Goal: Ask a question: Seek information or help from site administrators or community

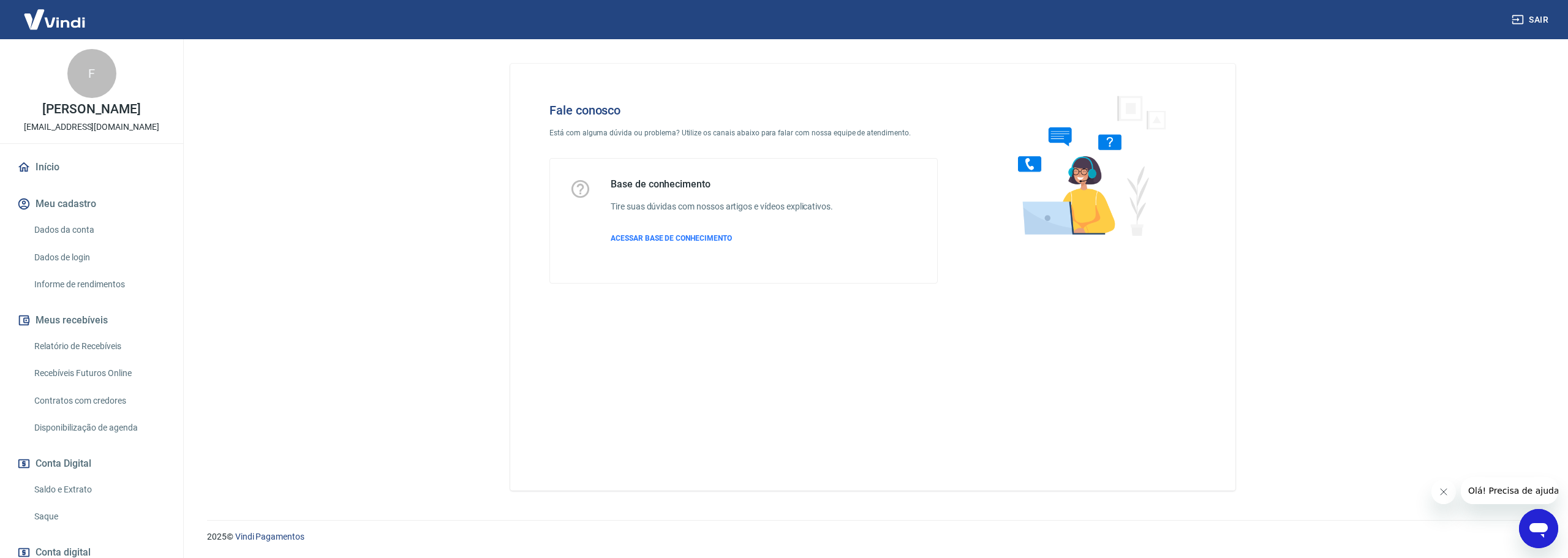
click at [1541, 525] on icon "Abrir janela de mensagens" at bounding box center [1538, 531] width 18 height 15
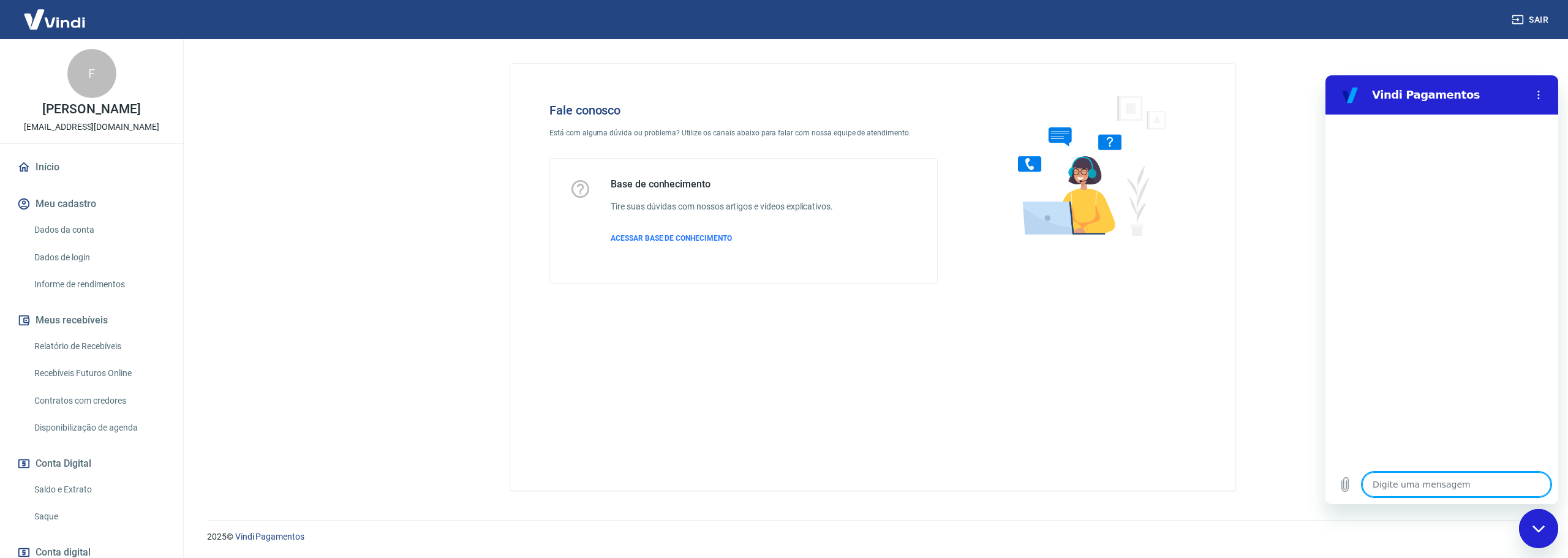
type textarea "O"
type textarea "x"
type textarea "O"
type textarea "x"
type textarea "O q"
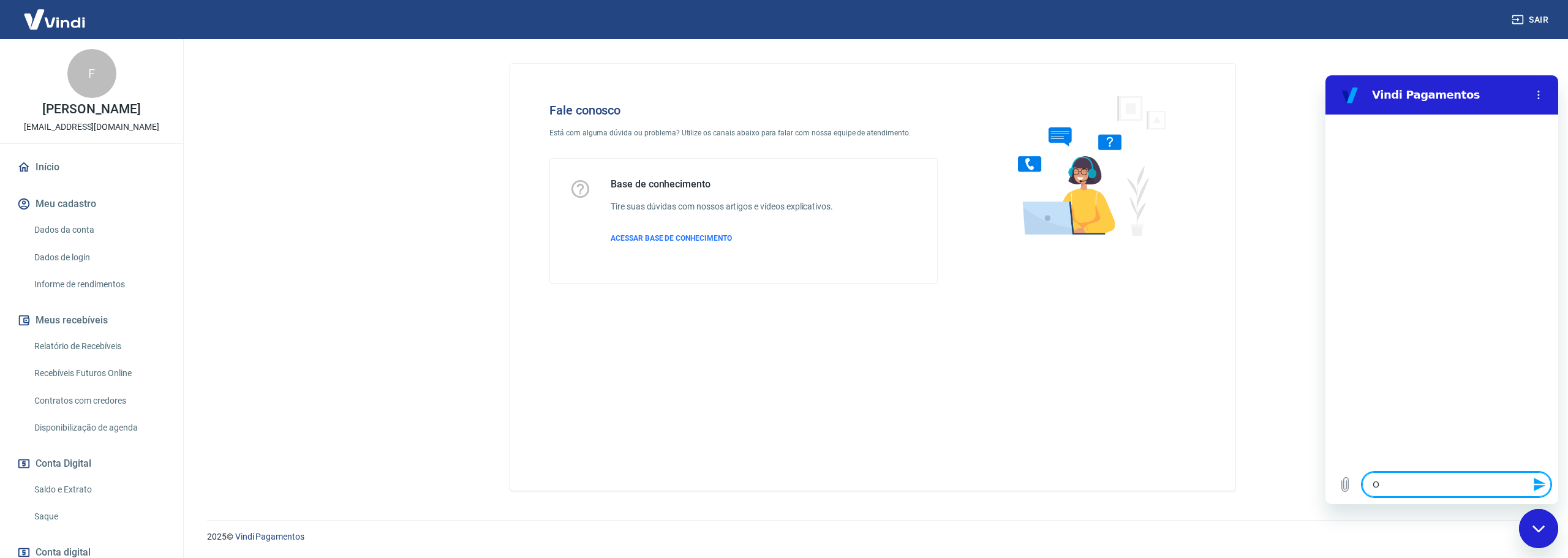
type textarea "x"
type textarea "O qu"
type textarea "x"
type textarea "O que"
type textarea "x"
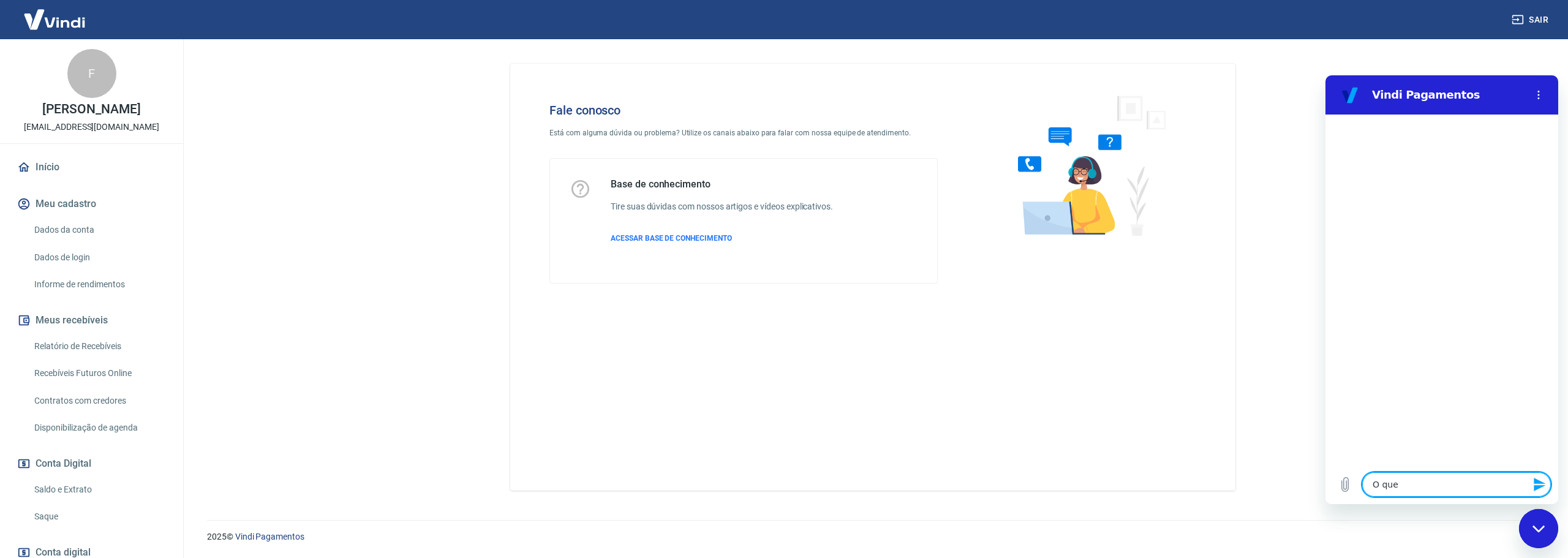
type textarea "O que"
type textarea "x"
type textarea "O que q"
type textarea "x"
type textarea "O que qu"
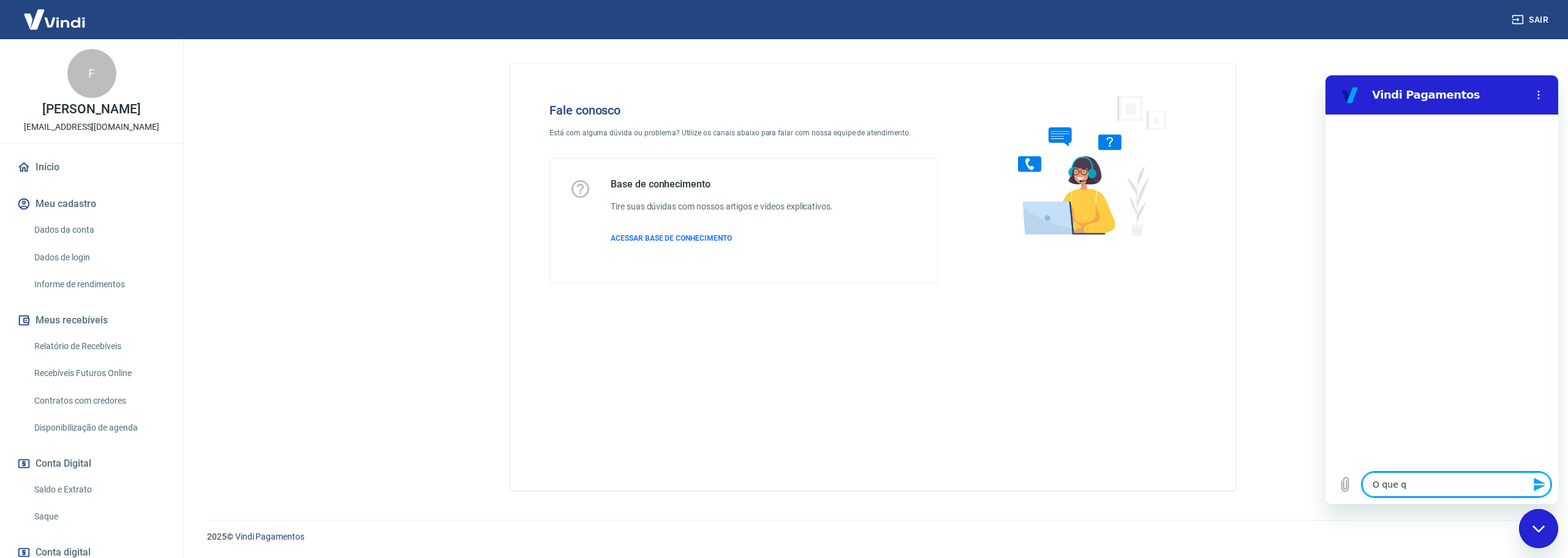
type textarea "x"
type textarea "O que que"
type textarea "x"
type textarea "O que quer"
type textarea "x"
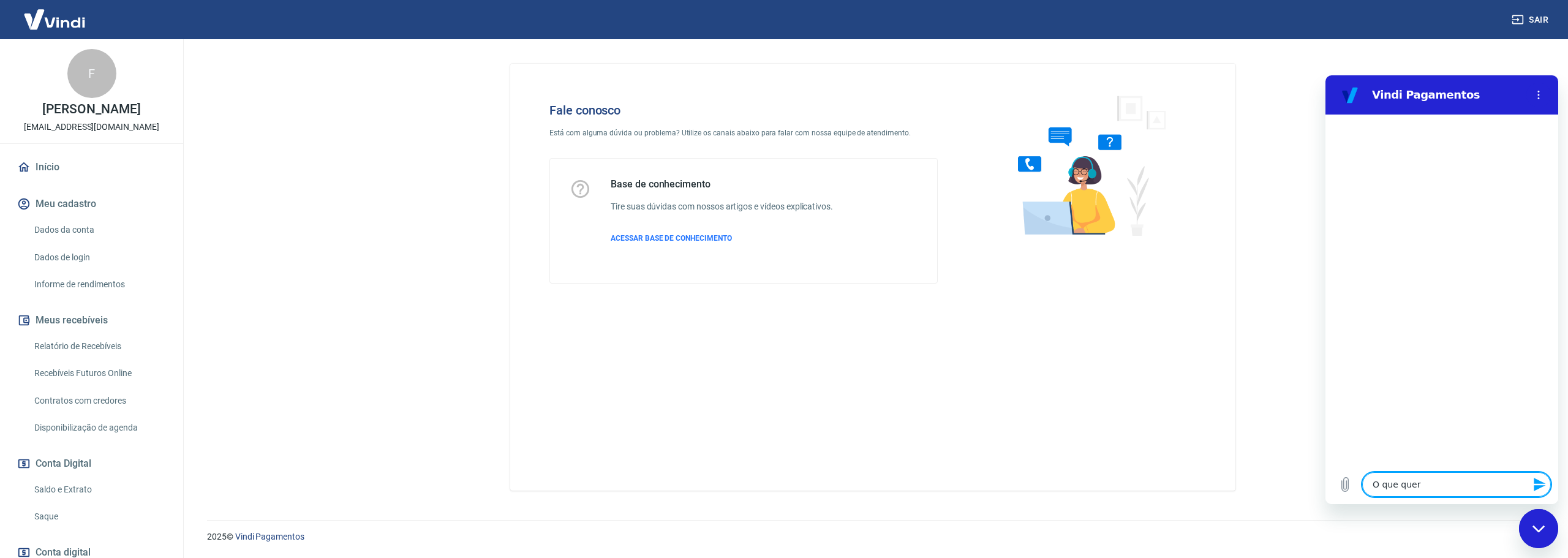
type textarea "O que quer"
type textarea "x"
type textarea "O que quer d"
type textarea "x"
type textarea "O que quer di"
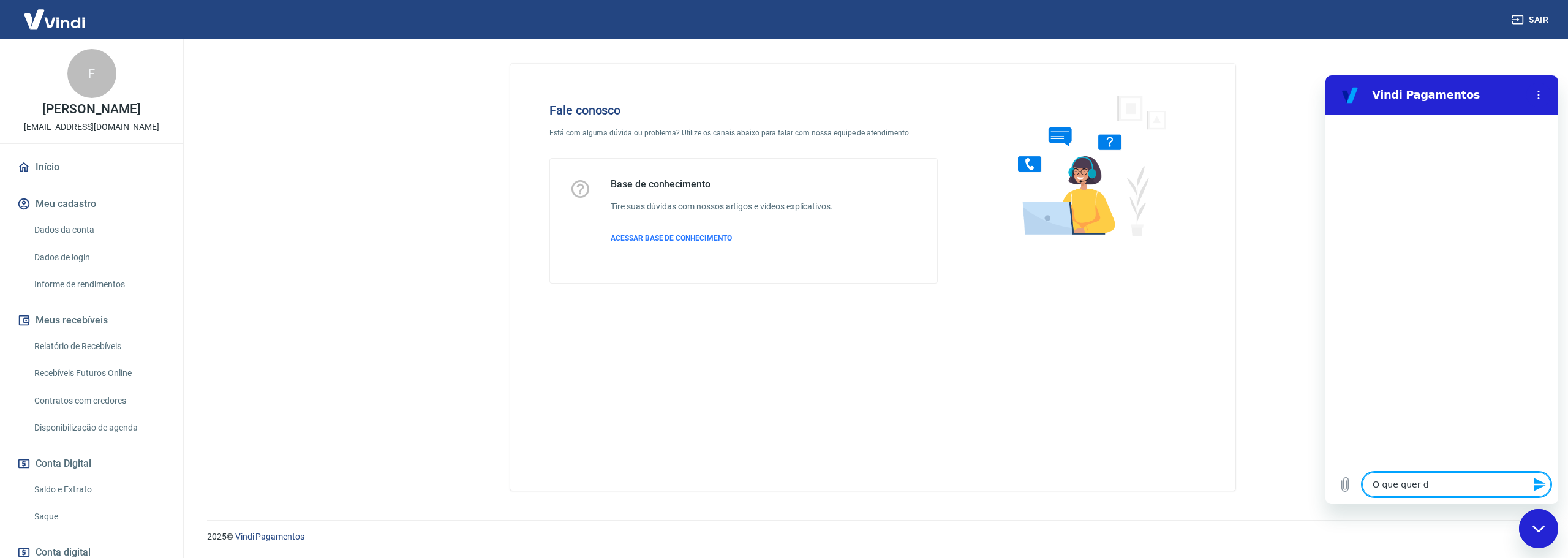
type textarea "x"
type textarea "O que quer diz"
type textarea "x"
type textarea "O que quer dize"
type textarea "x"
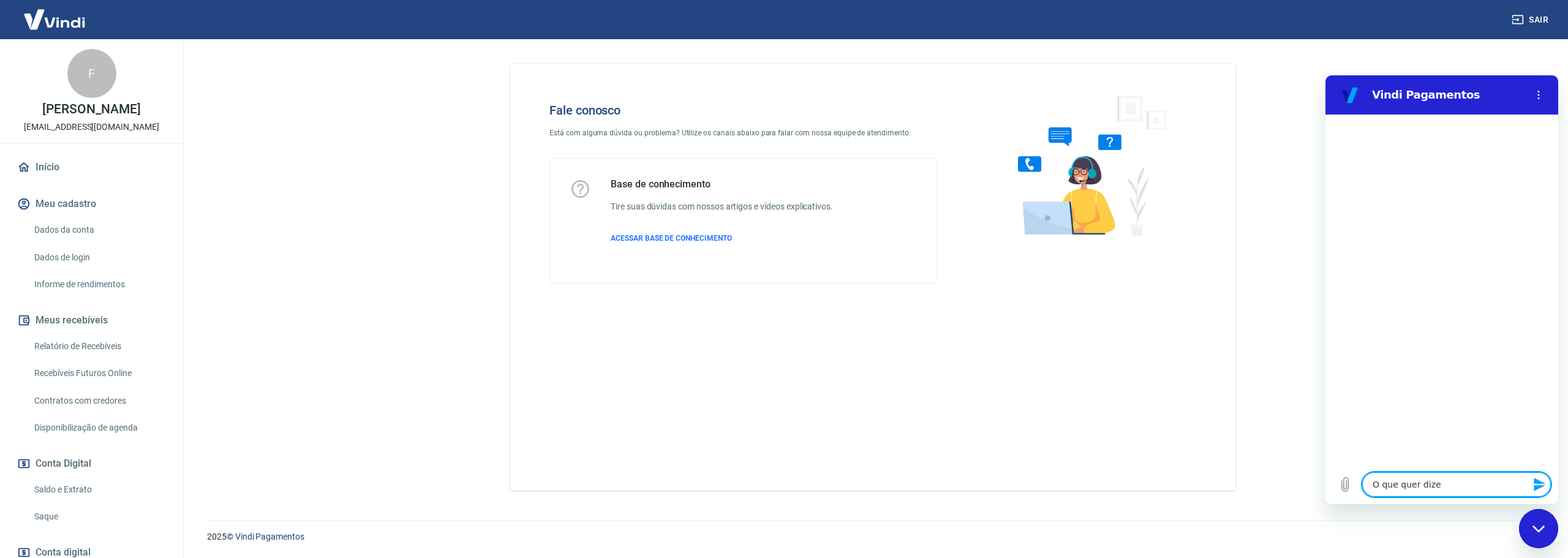
type textarea "O que quer dizer"
type textarea "x"
type textarea "O que quer dizer"
type textarea "x"
type textarea "O que quer dizer ""
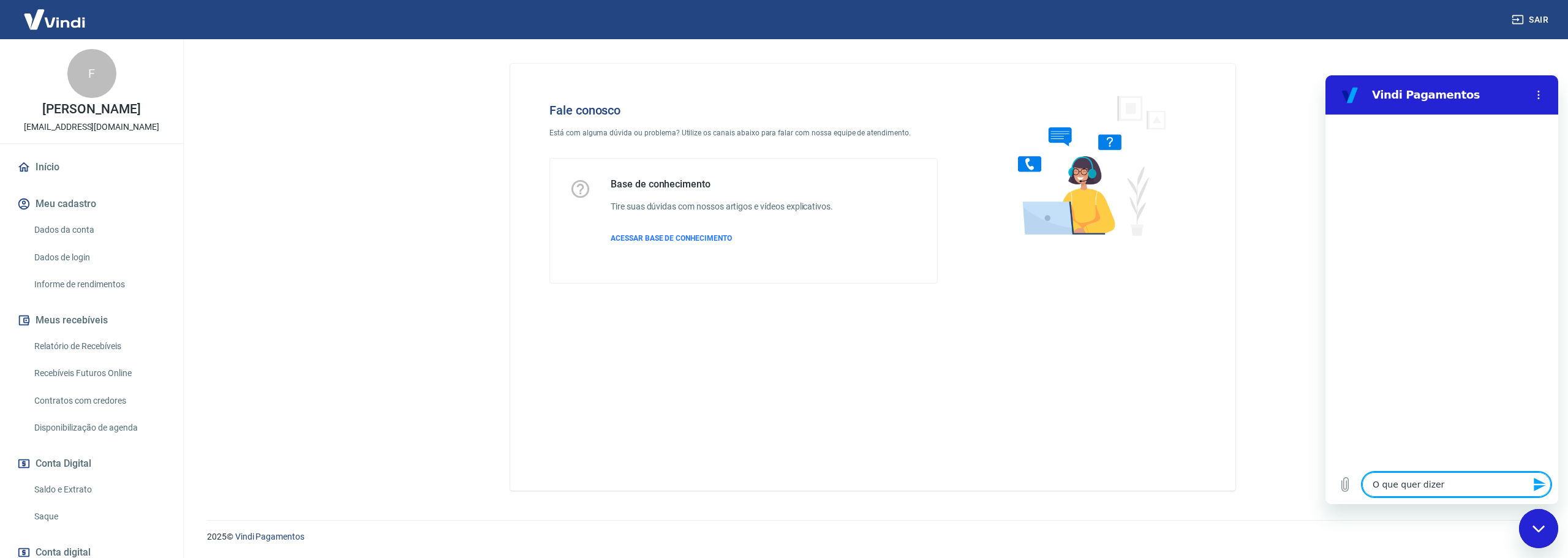
type textarea "x"
type textarea "O que quer dizer "Cancelamento automático por configuração de vendedor"
type textarea "x"
type textarea "O que quer dizer "Cancelamento automático por configuração de vendedor""
type textarea "x"
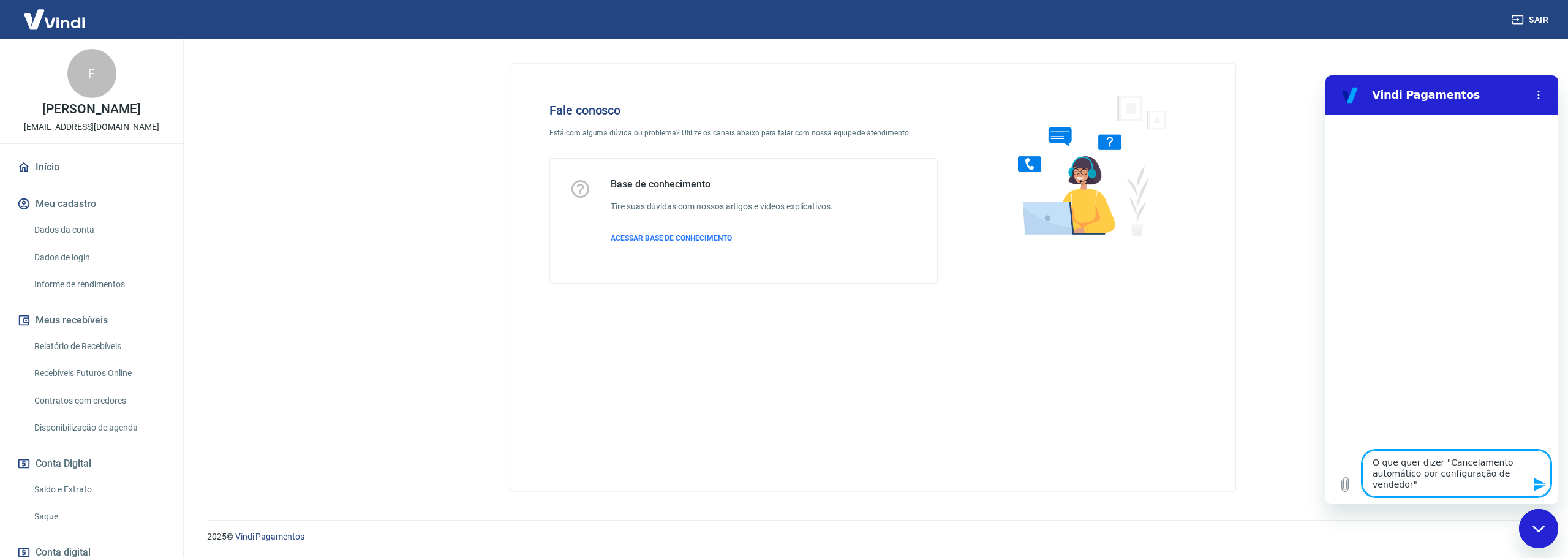
type textarea "O que quer dizer "Cancelamento automático por configuração de vendedor"?"
type textarea "x"
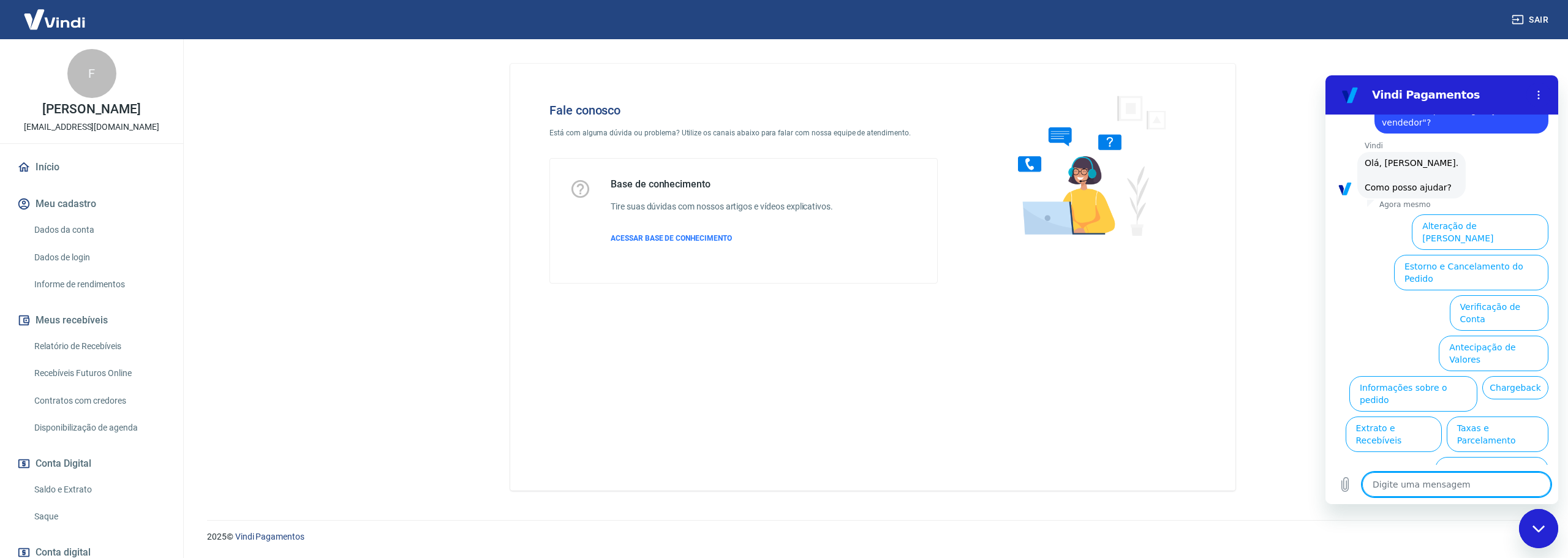
scroll to position [53, 0]
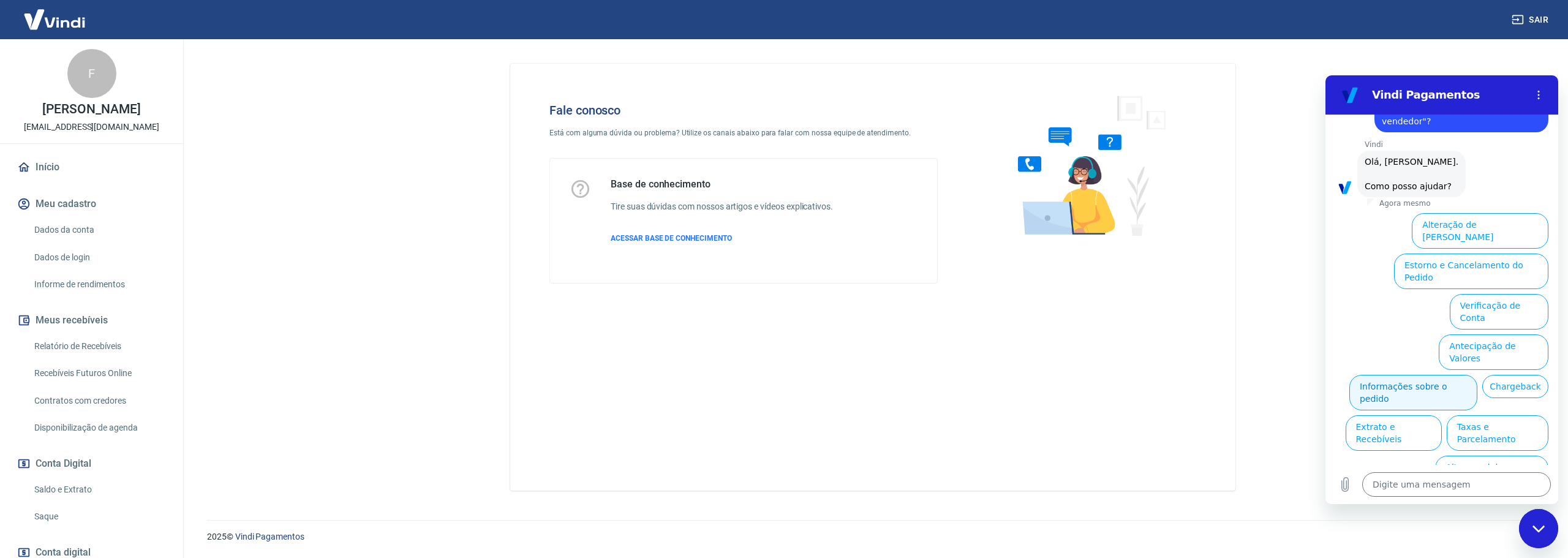
click at [1443, 375] on button "Informações sobre o pedido" at bounding box center [1413, 393] width 128 height 36
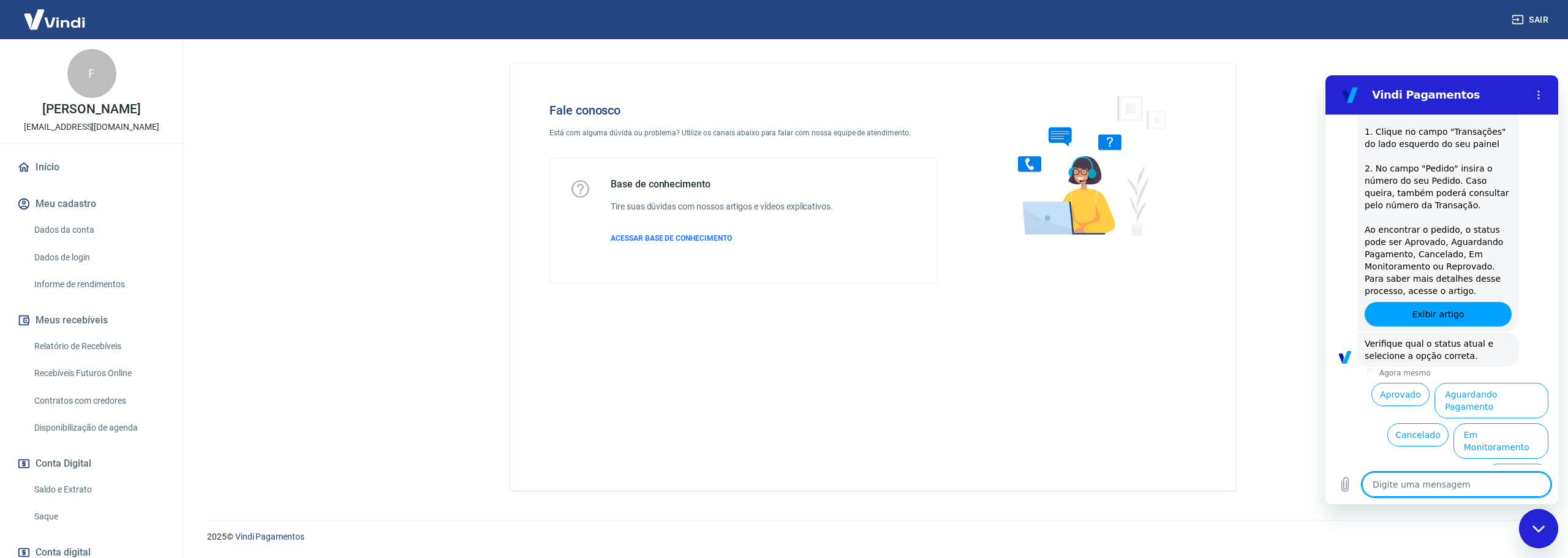
scroll to position [264, 0]
click at [1403, 423] on button "Cancelado" at bounding box center [1418, 434] width 60 height 23
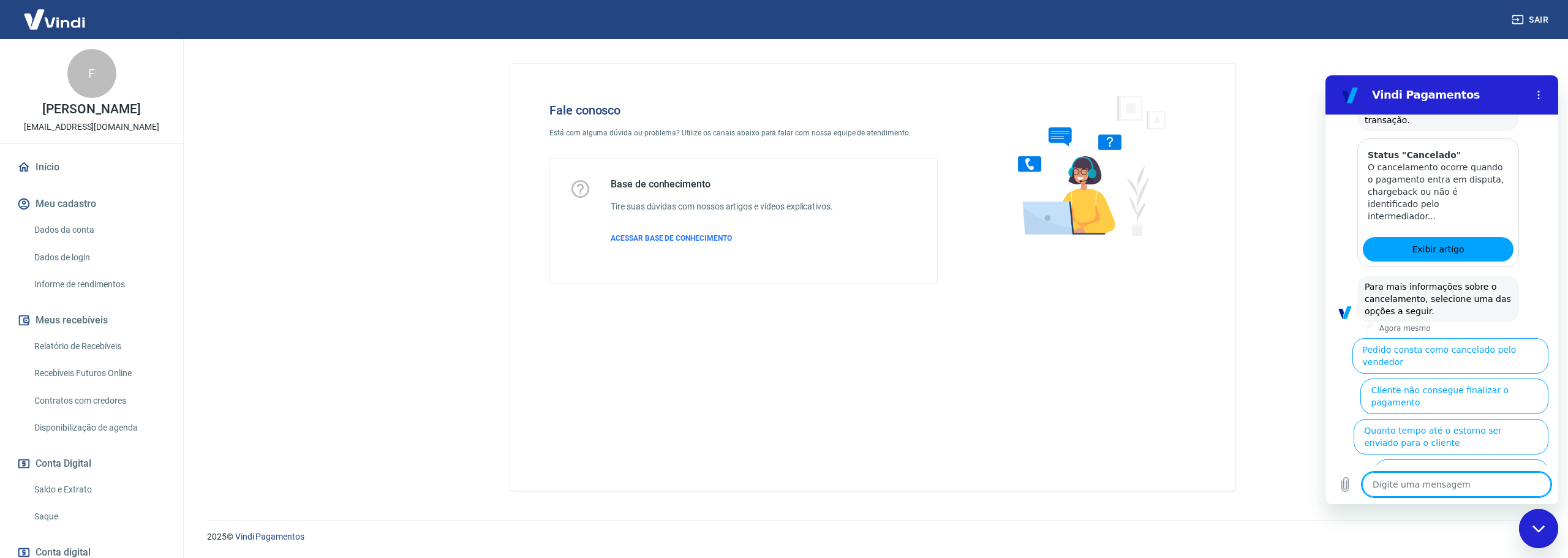
scroll to position [827, 0]
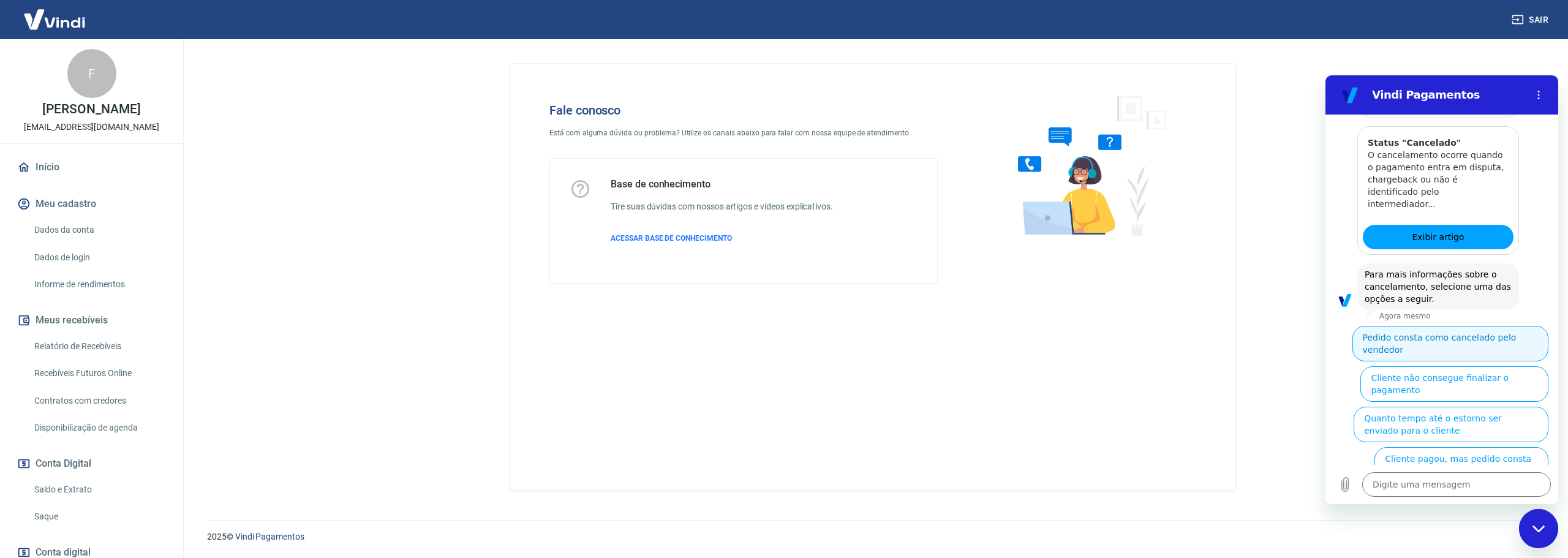
click at [1454, 326] on button "Pedido consta como cancelado pelo vendedor" at bounding box center [1450, 343] width 196 height 36
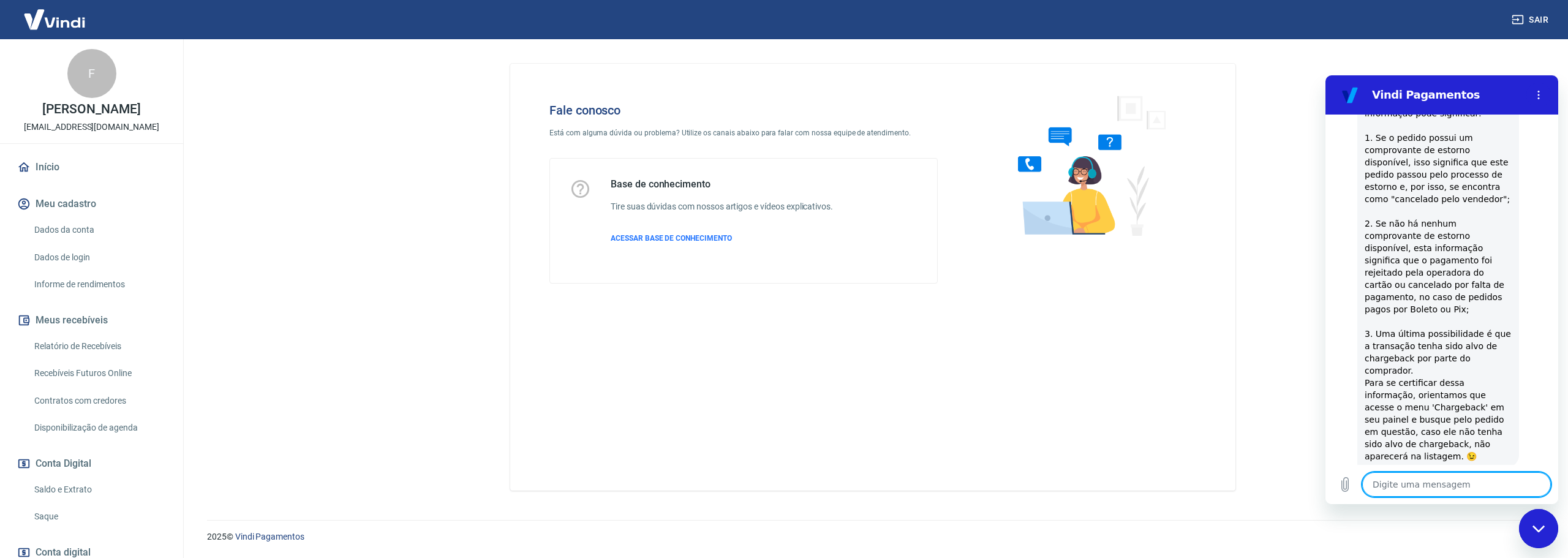
scroll to position [1157, 0]
drag, startPoint x: 1382, startPoint y: 95, endPoint x: 1425, endPoint y: 420, distance: 327.8
click at [1424, 417] on span "Não se preocupe, existe uma configuração automática dentro da Vindi que marca u…" at bounding box center [1438, 254] width 147 height 417
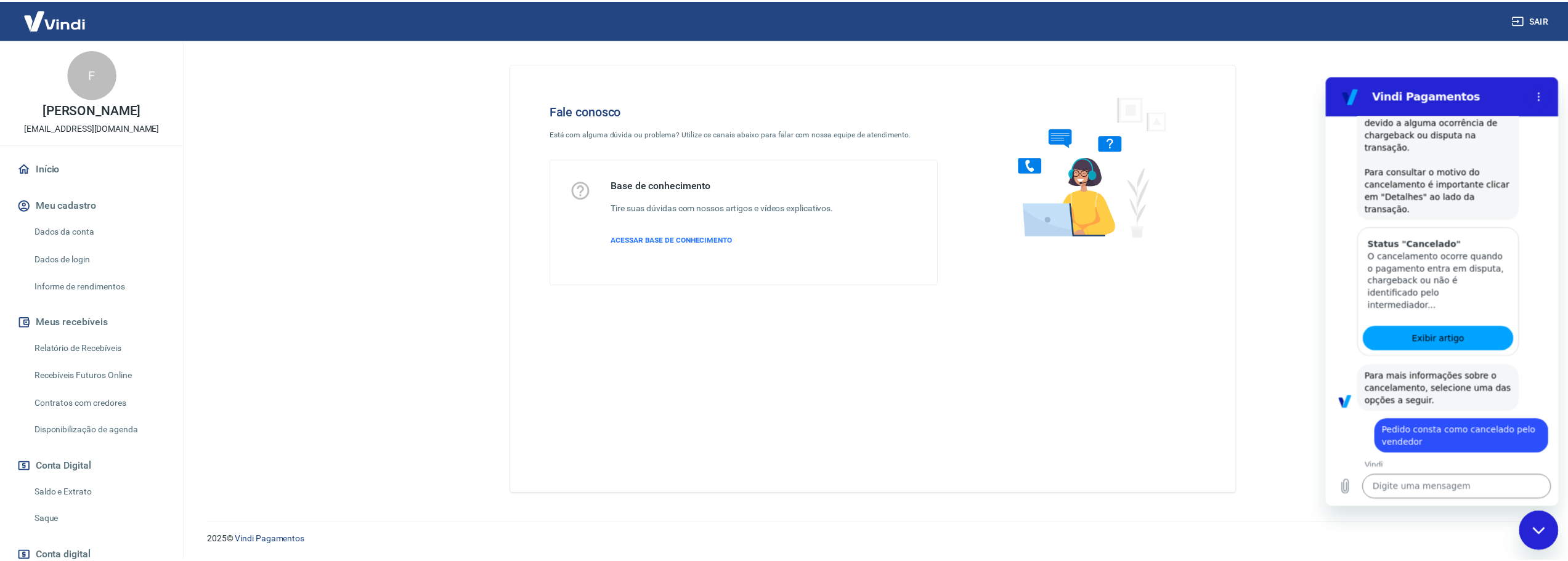
scroll to position [763, 0]
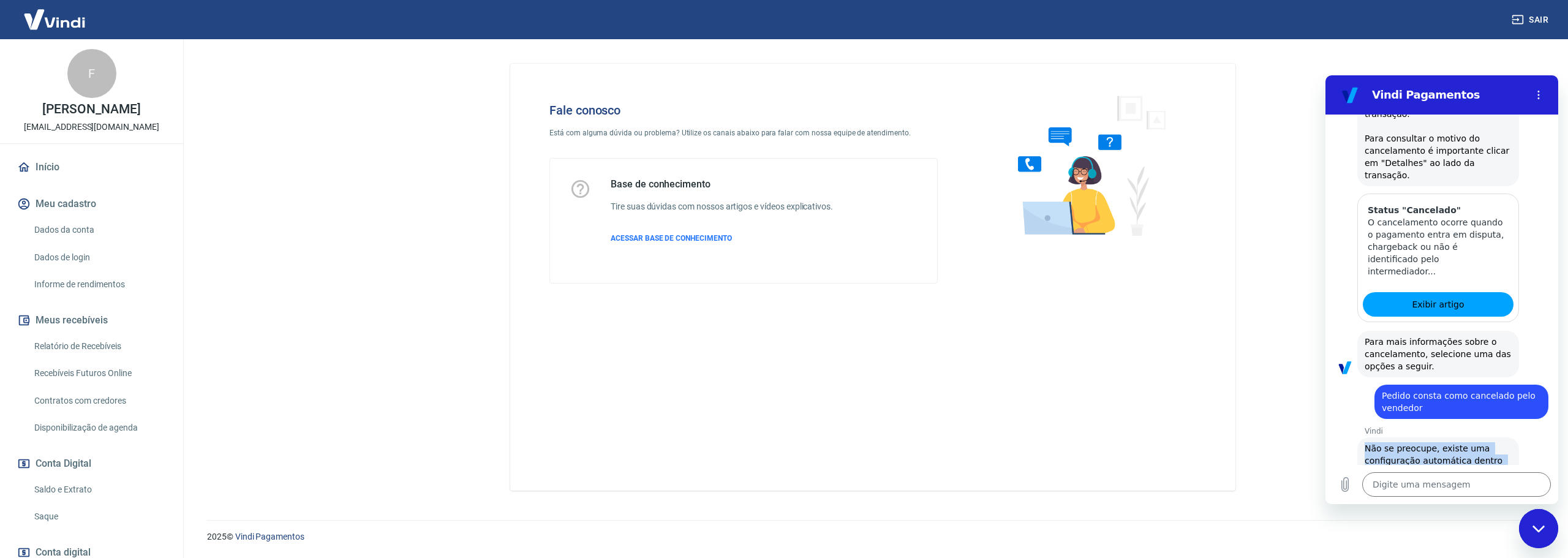
drag, startPoint x: 1430, startPoint y: 419, endPoint x: 1357, endPoint y: 415, distance: 73.1
copy span "Não se preocupe, existe uma configuração automática dentro da Vindi que marca u…"
click at [44, 25] on img at bounding box center [55, 19] width 79 height 37
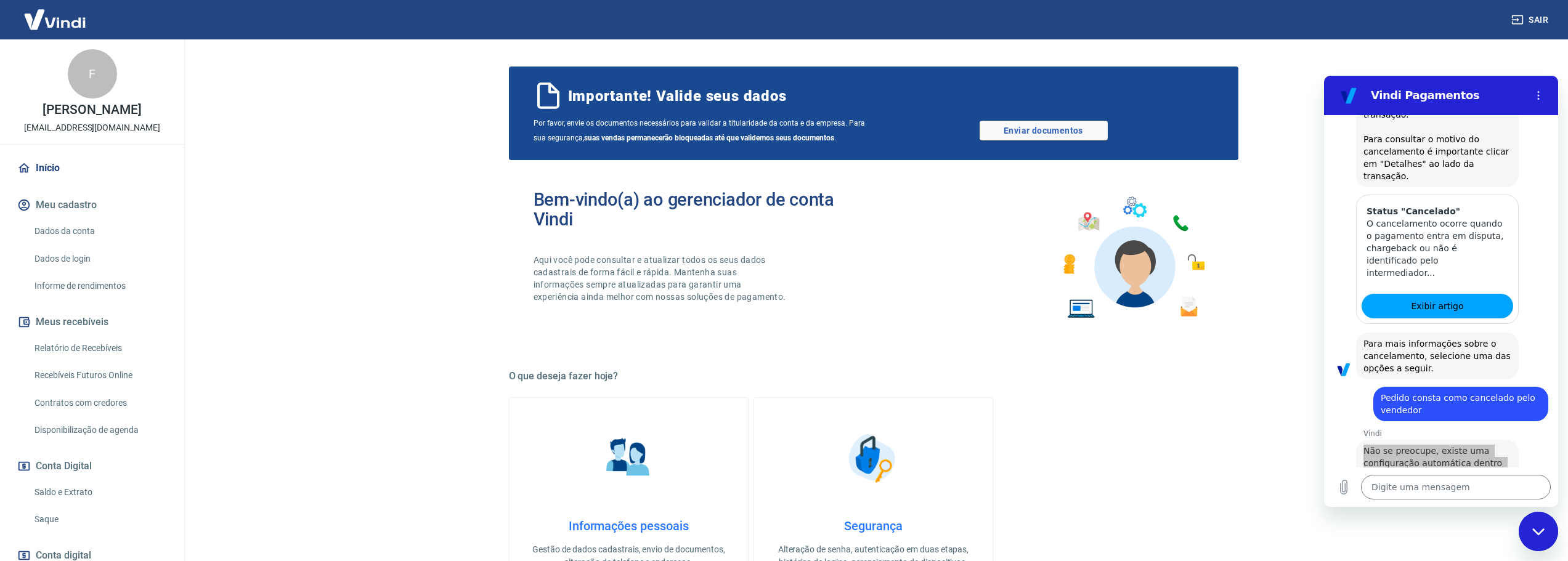
click at [66, 219] on button "Meu cadastro" at bounding box center [93, 205] width 155 height 27
click at [60, 23] on img at bounding box center [55, 19] width 80 height 38
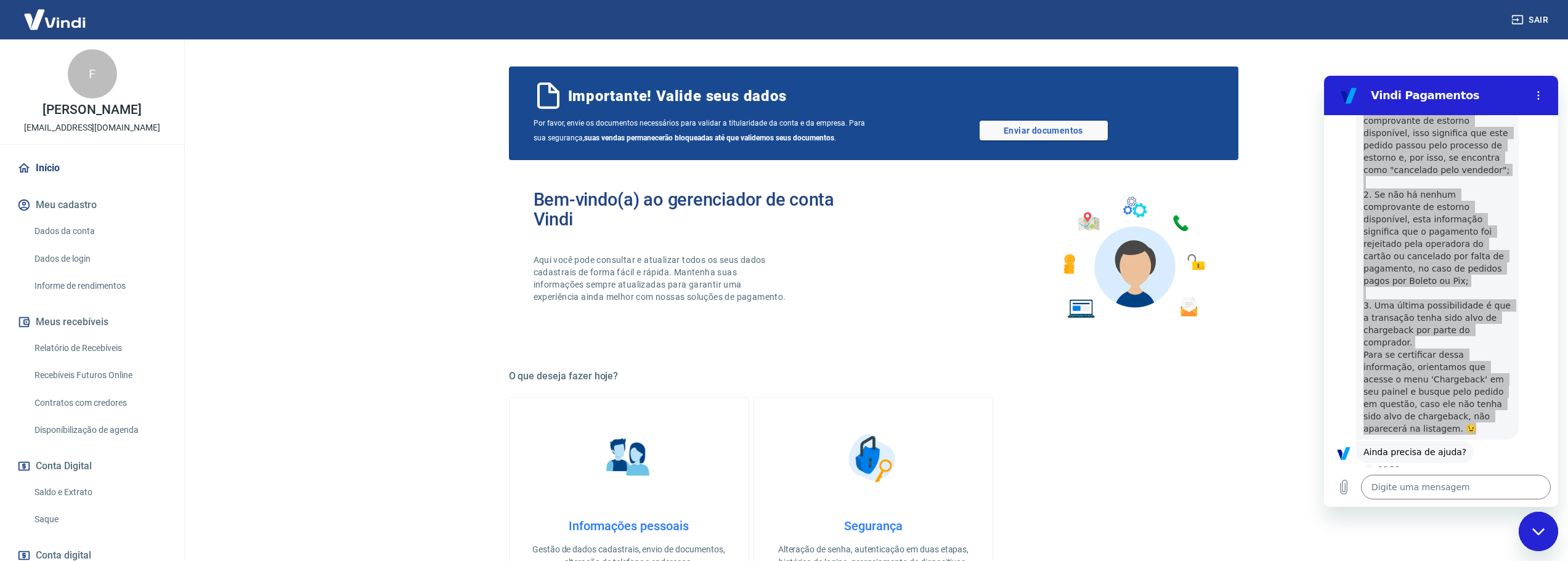
scroll to position [1194, 0]
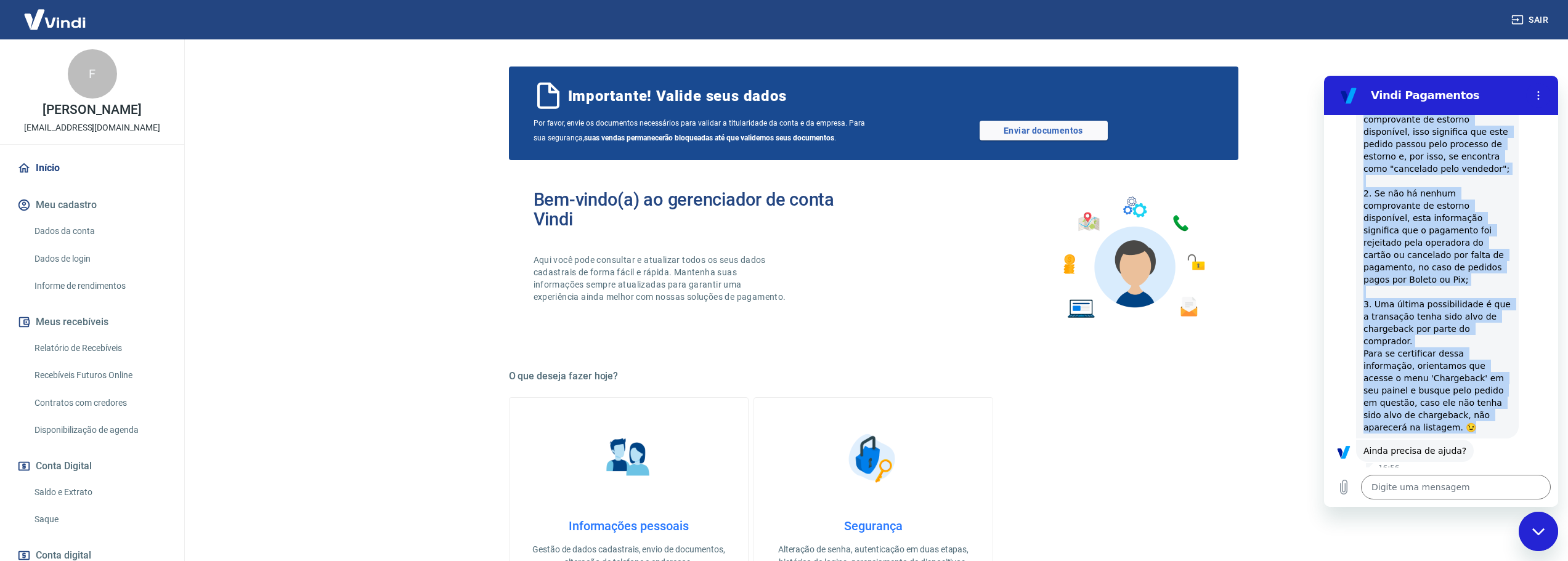
click at [1474, 478] on button "Sim" at bounding box center [1488, 489] width 36 height 23
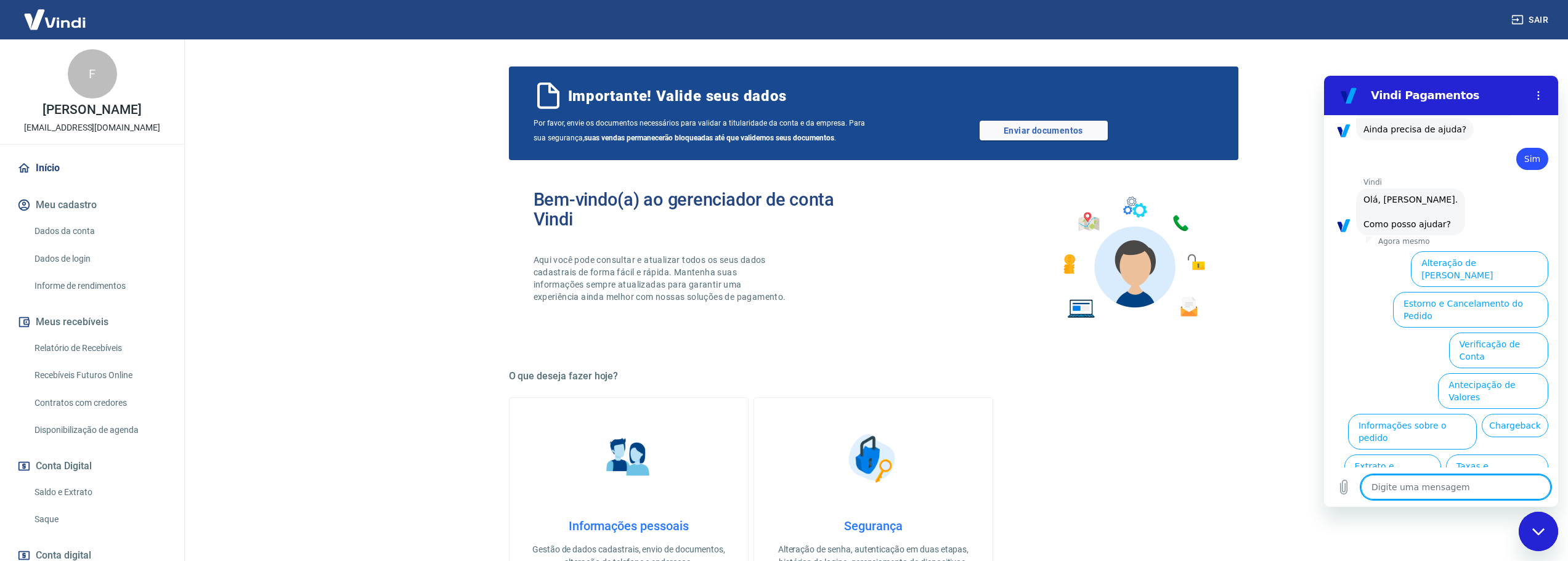
scroll to position [1512, 0]
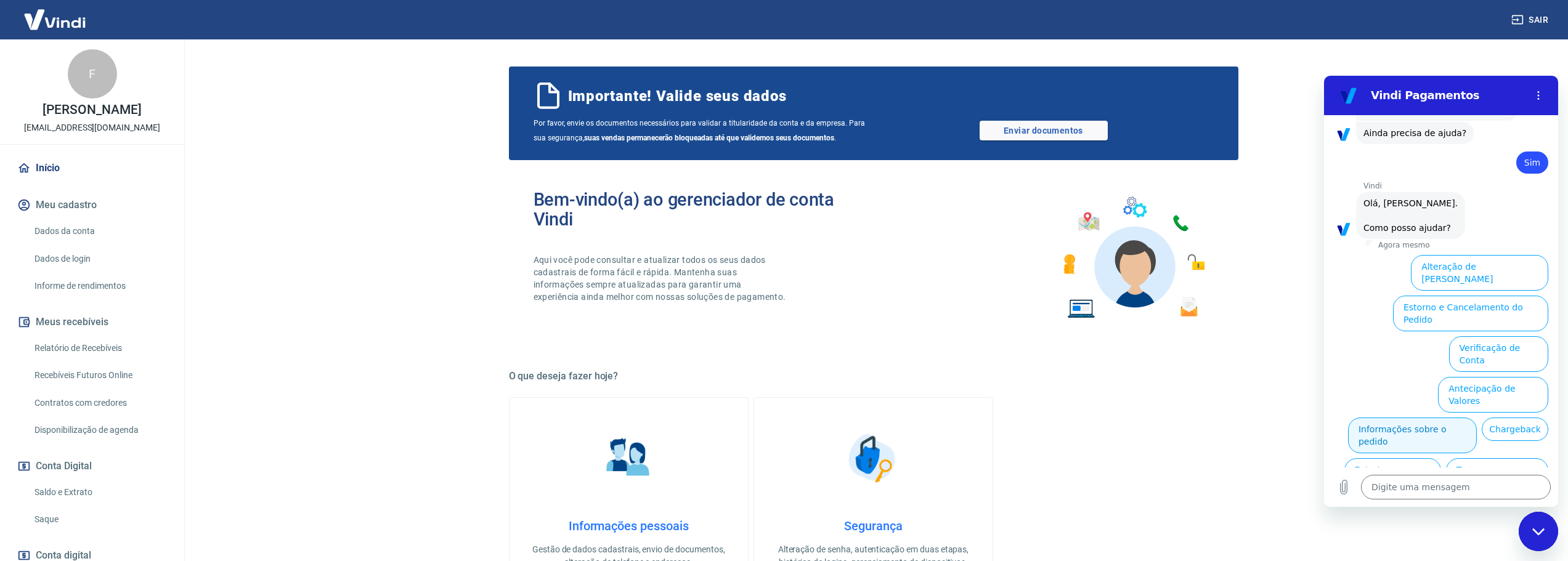
click at [1469, 418] on button "Informações sobre o pedido" at bounding box center [1412, 436] width 129 height 36
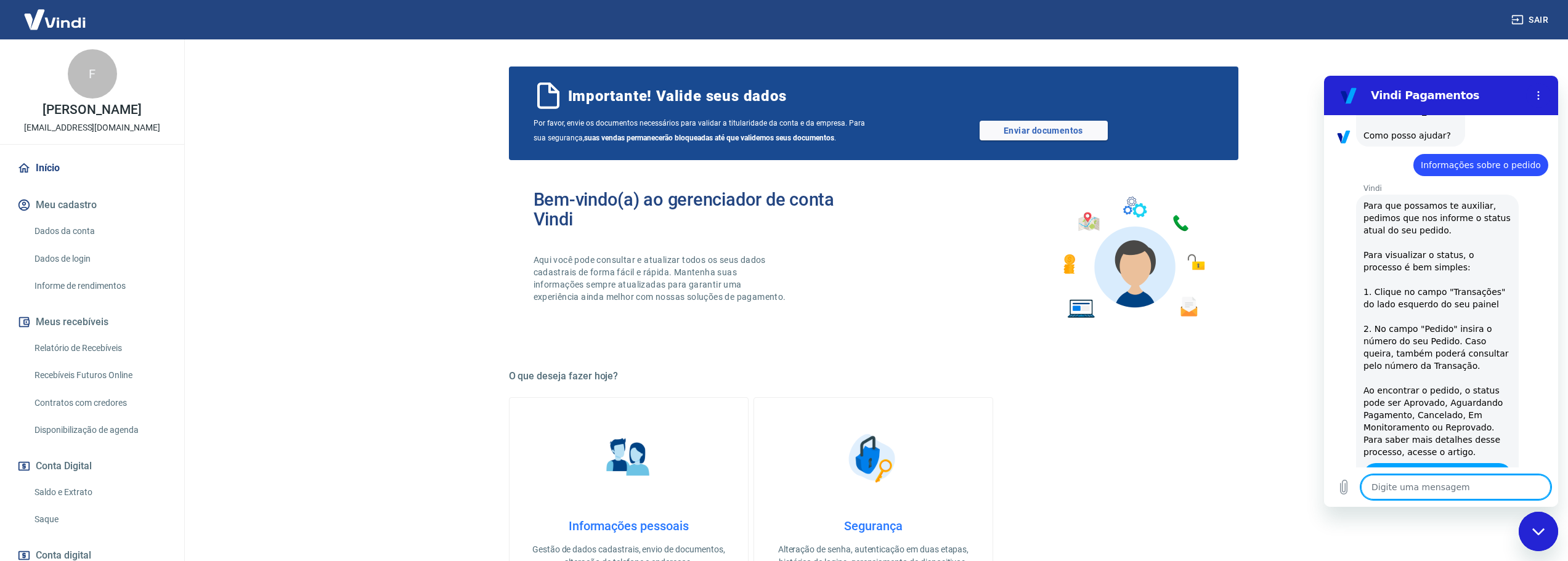
type textarea "x"
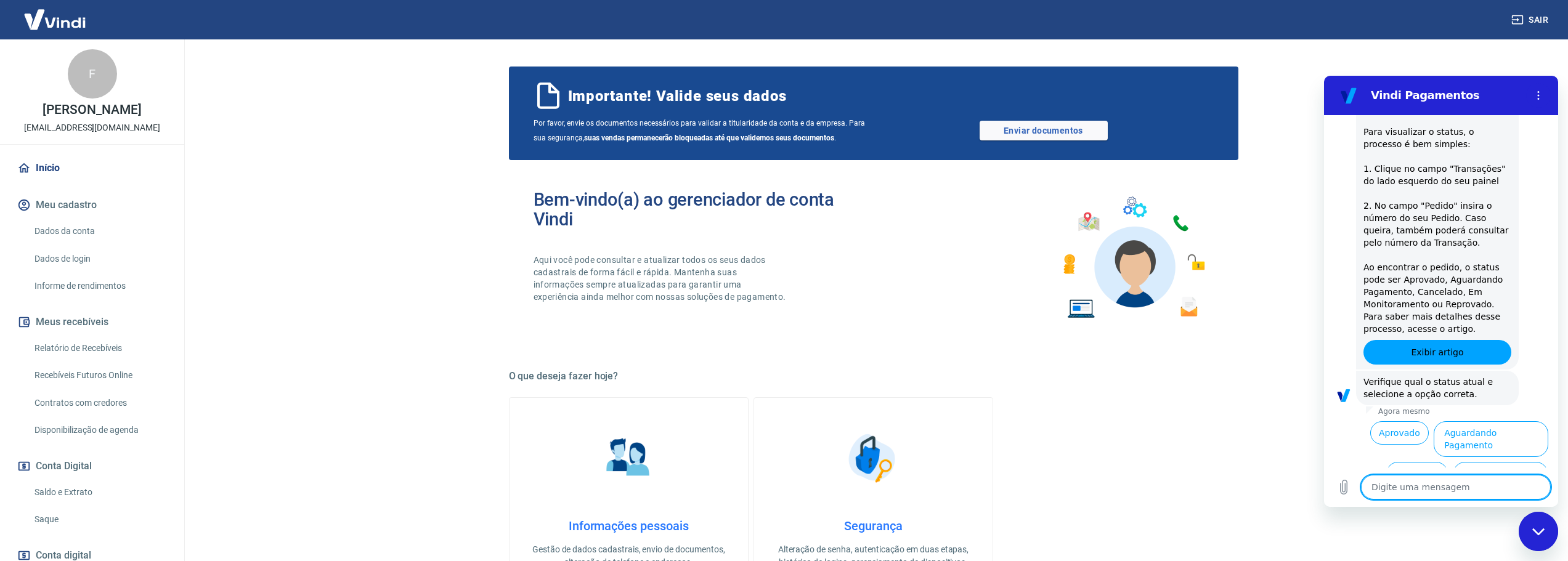
scroll to position [1727, 0]
type textarea "f"
type textarea "x"
type textarea "fa"
type textarea "x"
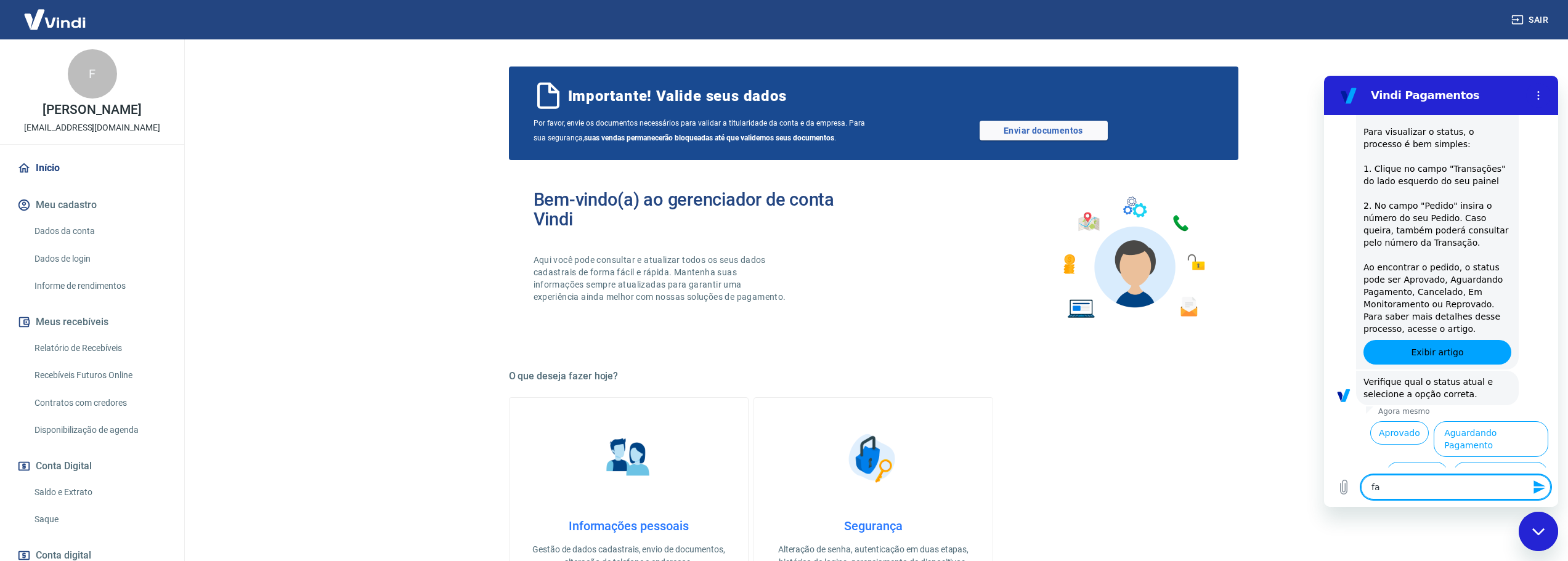
type textarea "fal"
type textarea "x"
type textarea "fala"
type textarea "x"
type textarea "falar"
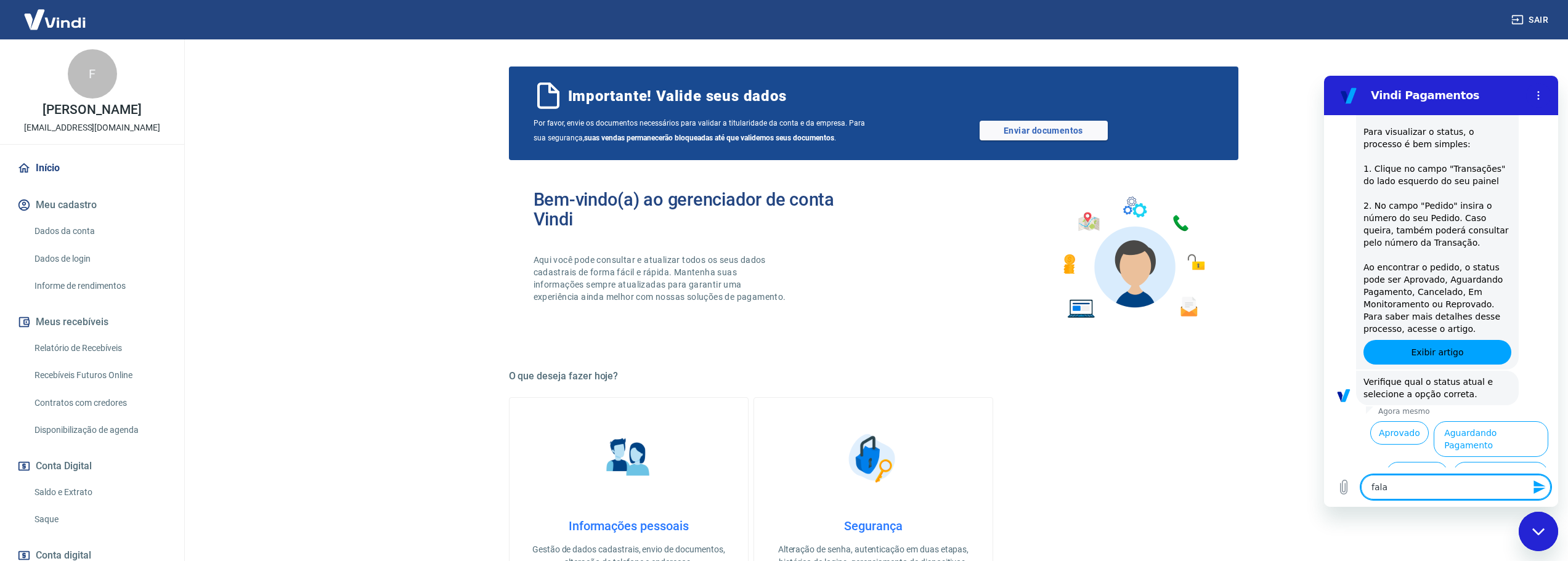
type textarea "x"
type textarea "falar"
type textarea "x"
type textarea "falar c"
type textarea "x"
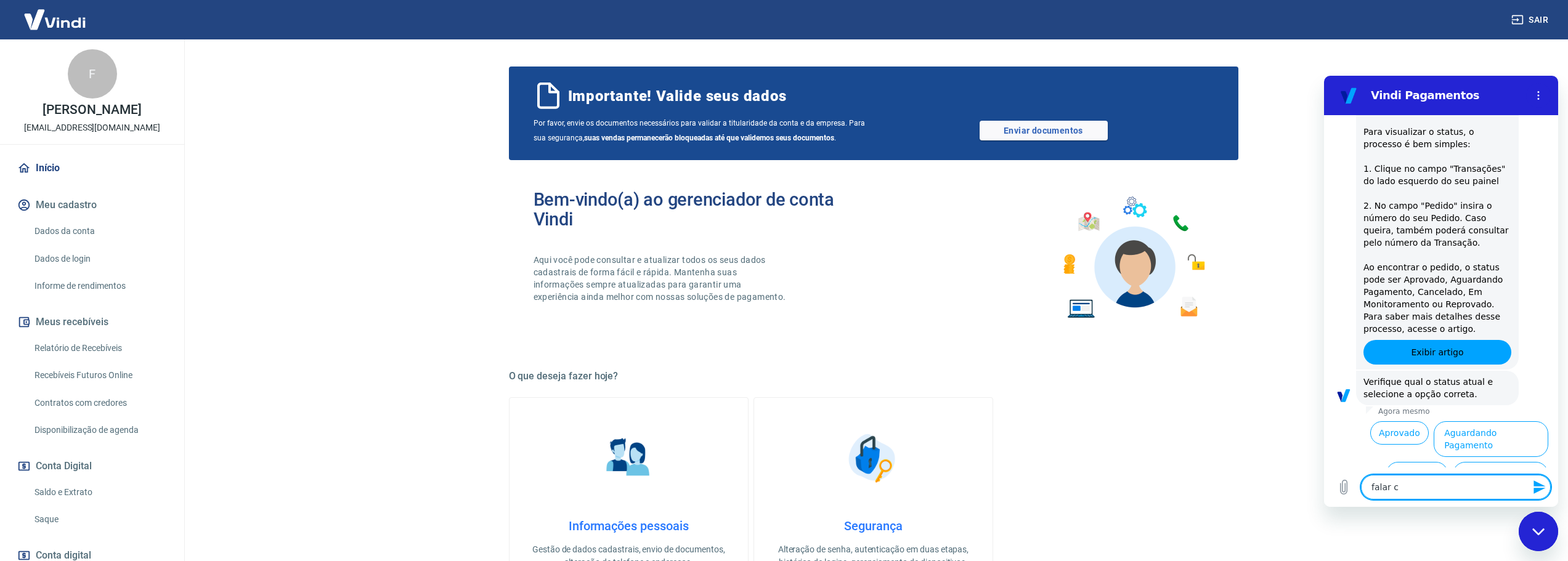
type textarea "falar co"
type textarea "x"
type textarea "falar com"
type textarea "x"
type textarea "falar com"
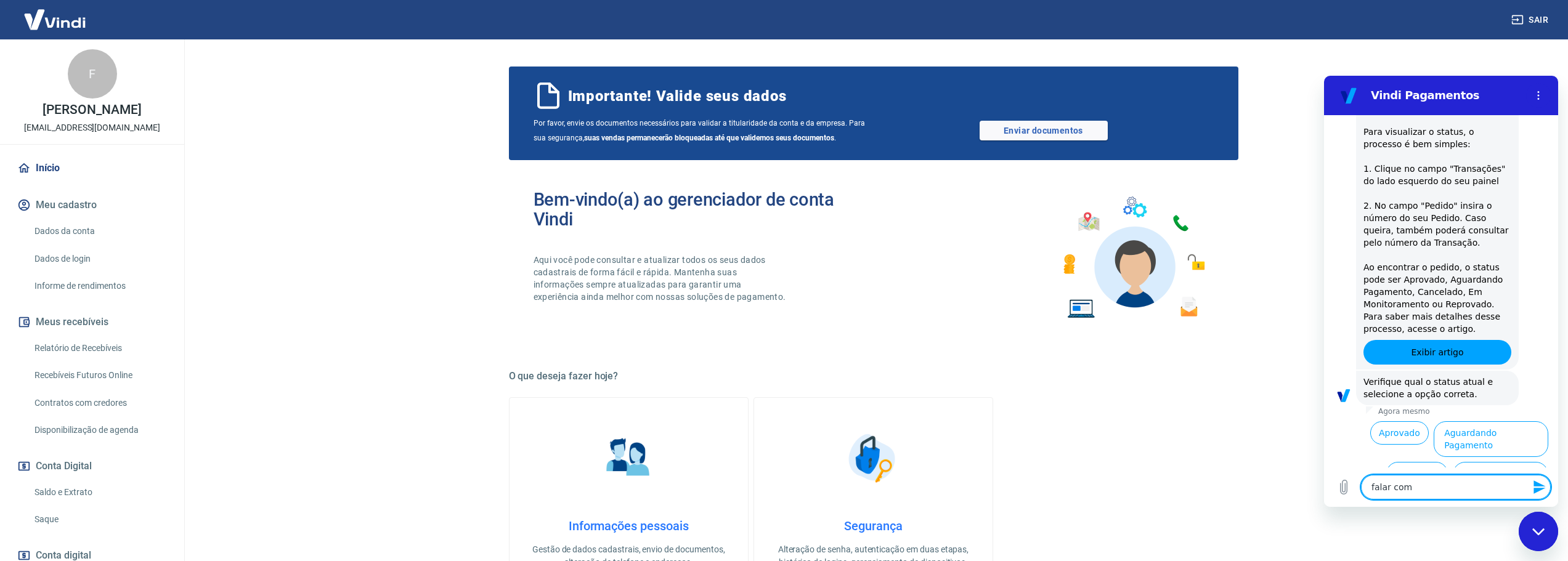
type textarea "x"
type textarea "falar com a"
type textarea "x"
type textarea "falar com at"
type textarea "x"
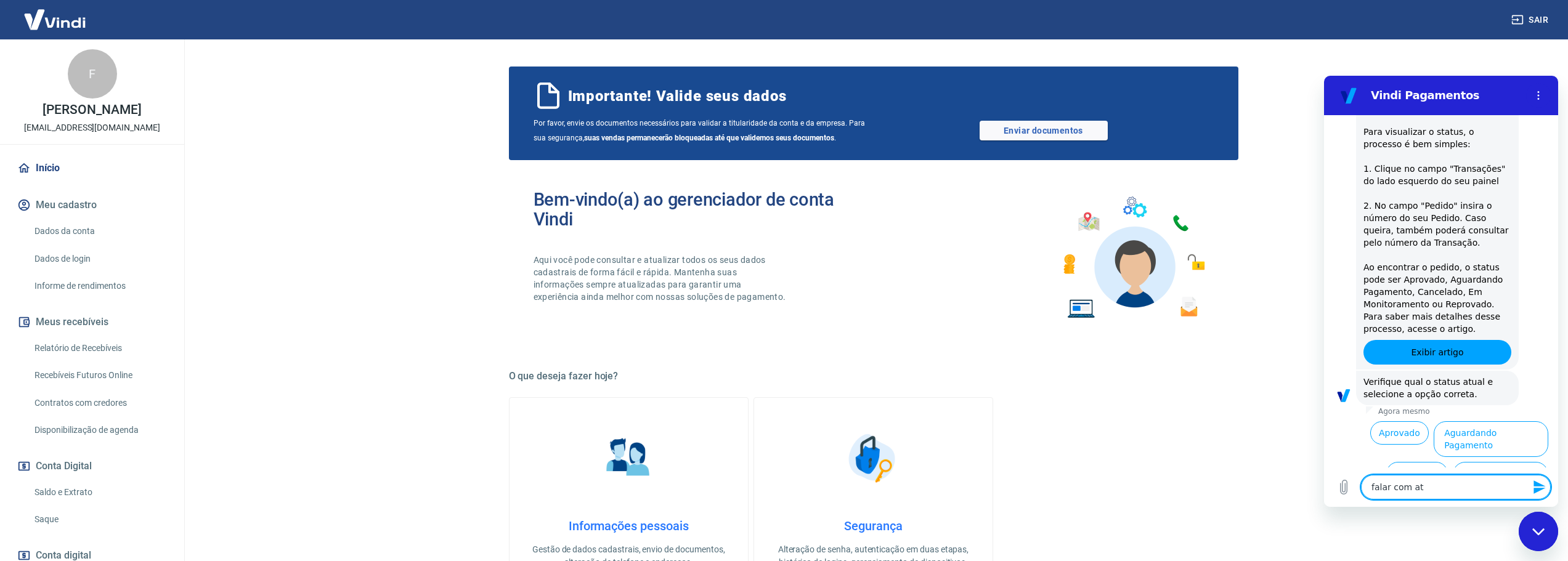
type textarea "falar com ate"
type textarea "x"
type textarea "falar com [GEOGRAPHIC_DATA]"
type textarea "x"
type textarea "falar com [GEOGRAPHIC_DATA]"
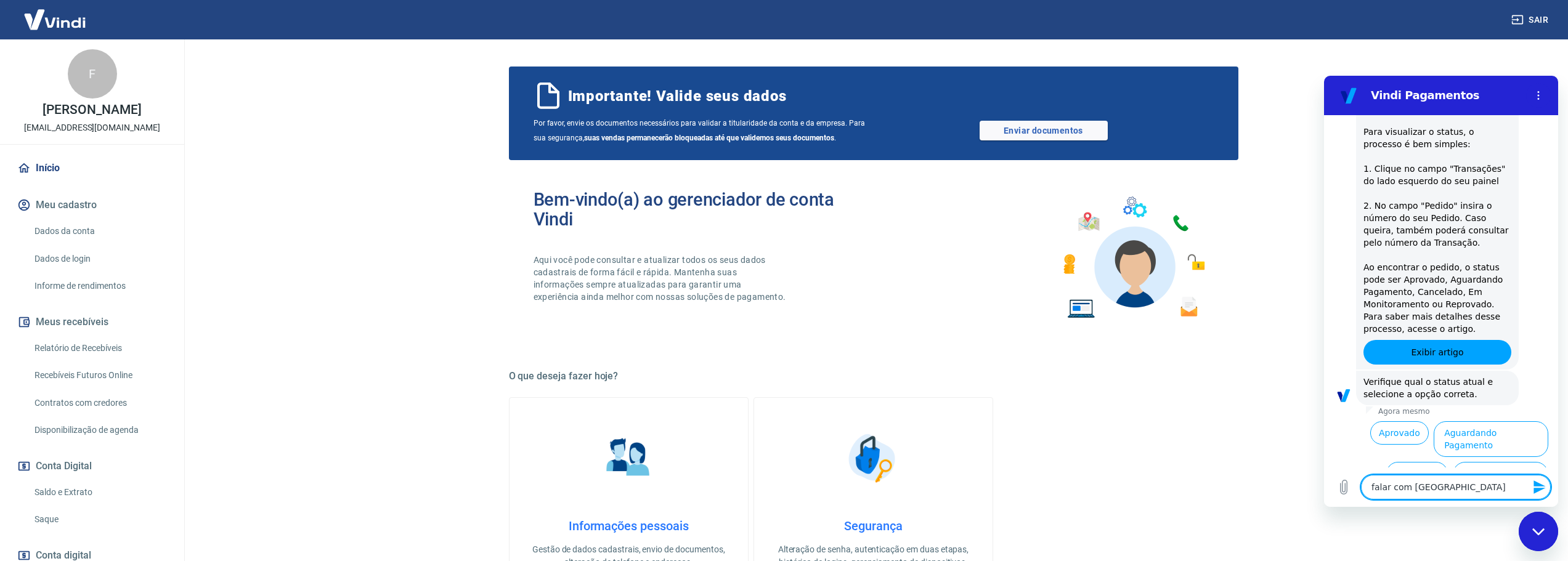
type textarea "x"
type textarea "falar com atenen"
type textarea "x"
type textarea "falar com [GEOGRAPHIC_DATA]"
type textarea "x"
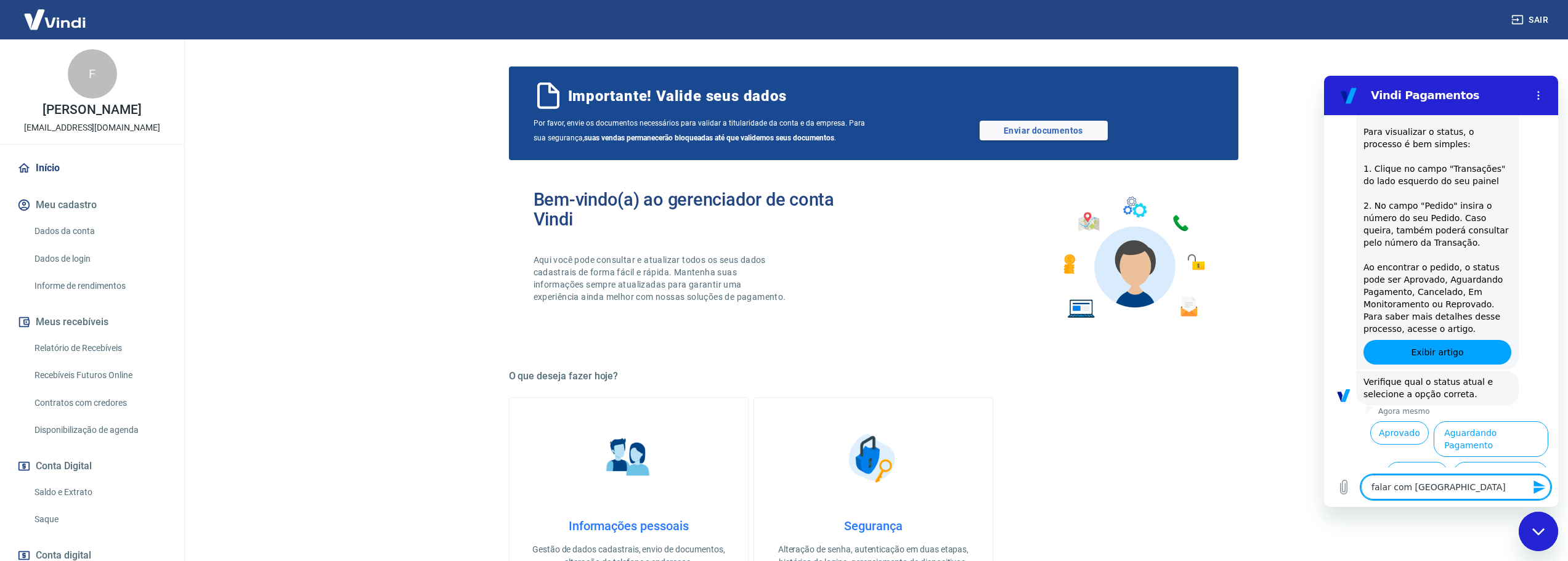
type textarea "falar com [GEOGRAPHIC_DATA]"
type textarea "x"
type textarea "falar com atend"
type textarea "x"
type textarea "falar com atende"
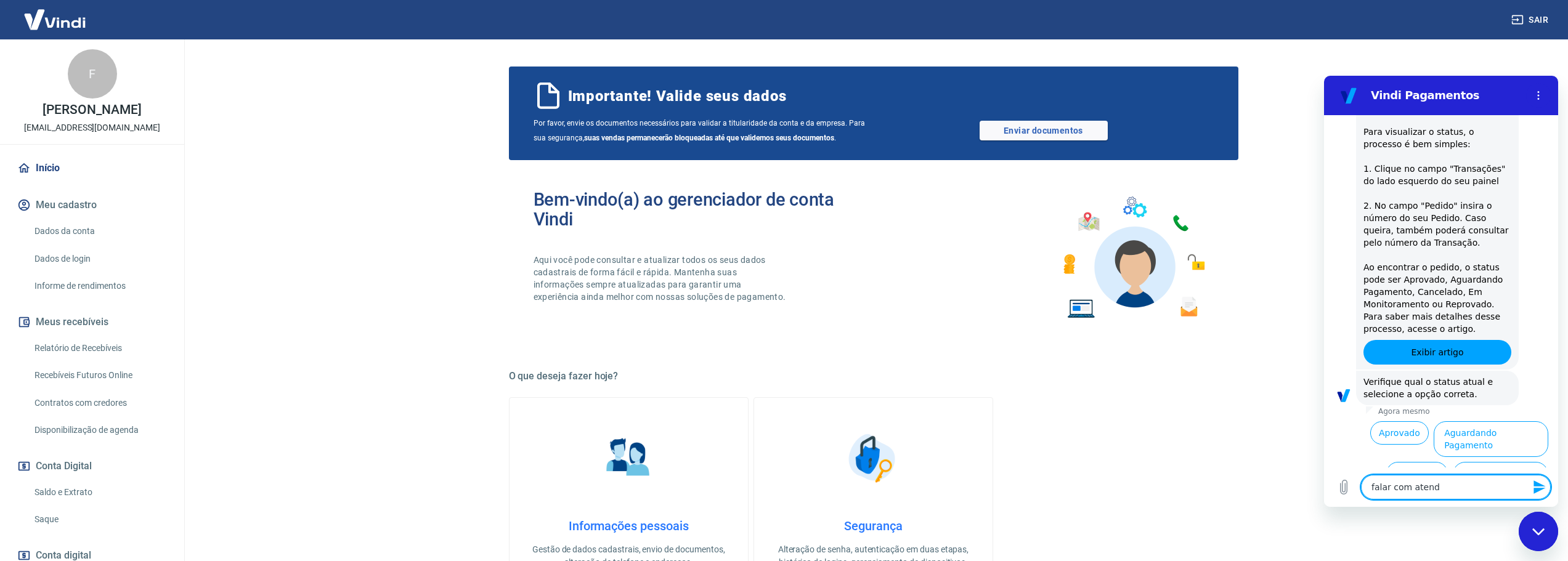
type textarea "x"
type textarea "falar com atenden"
type textarea "x"
type textarea "falar com atendent"
type textarea "x"
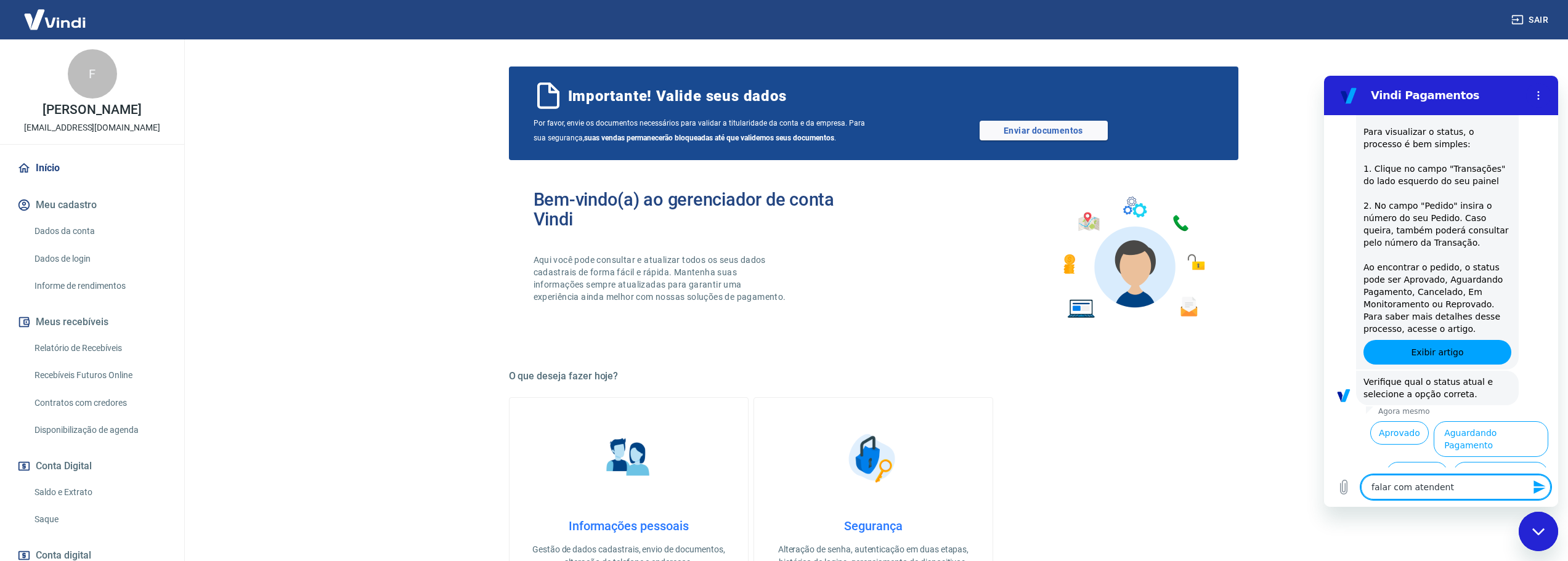
type textarea "falar com atendente"
type textarea "x"
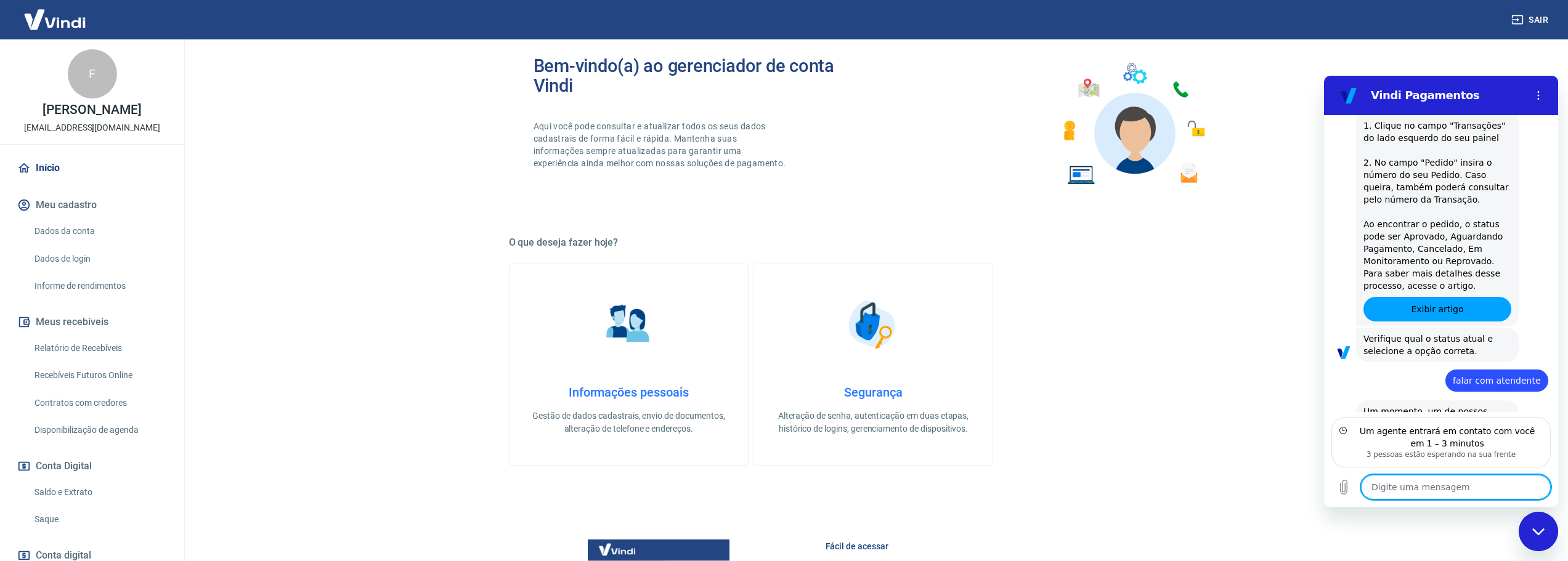
scroll to position [0, 0]
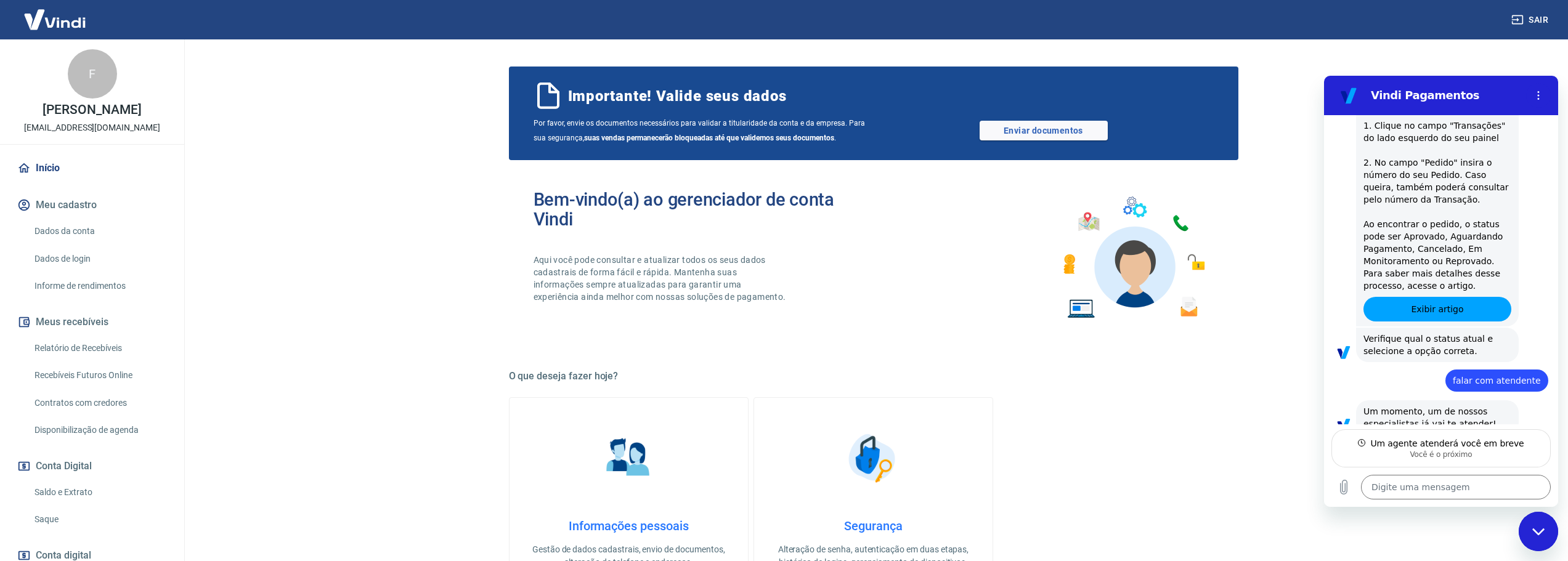
type textarea "x"
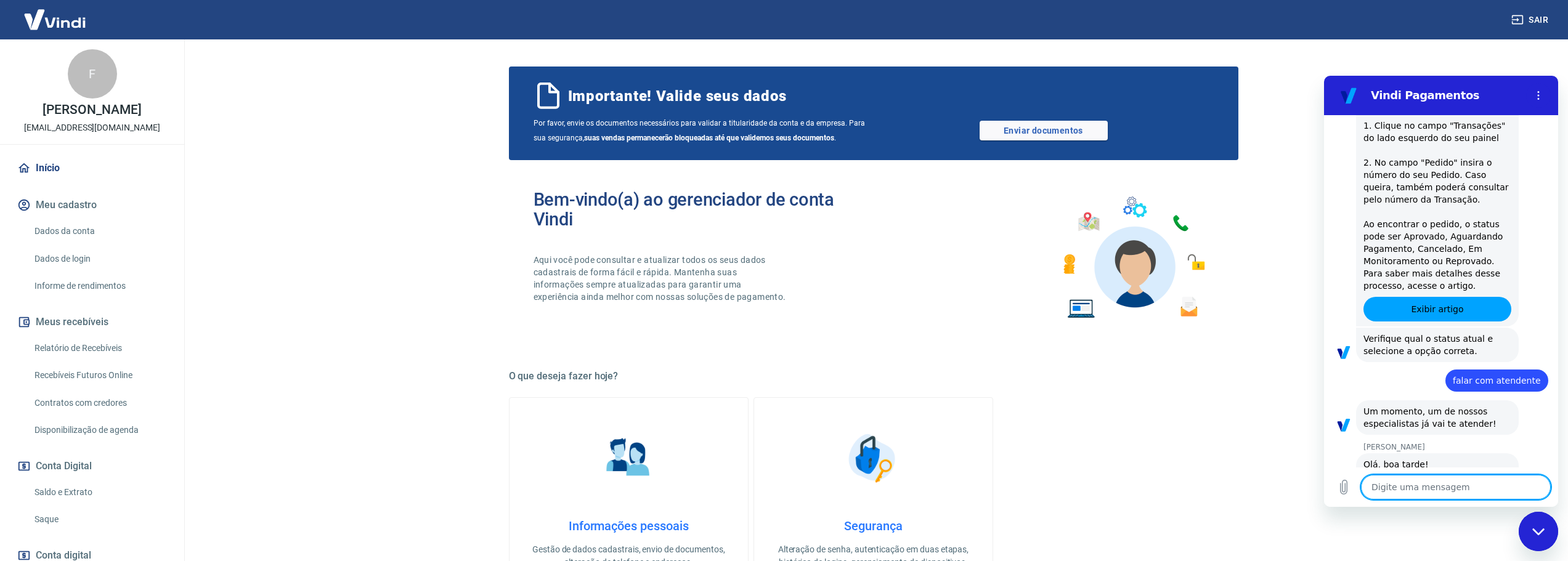
scroll to position [1817, 0]
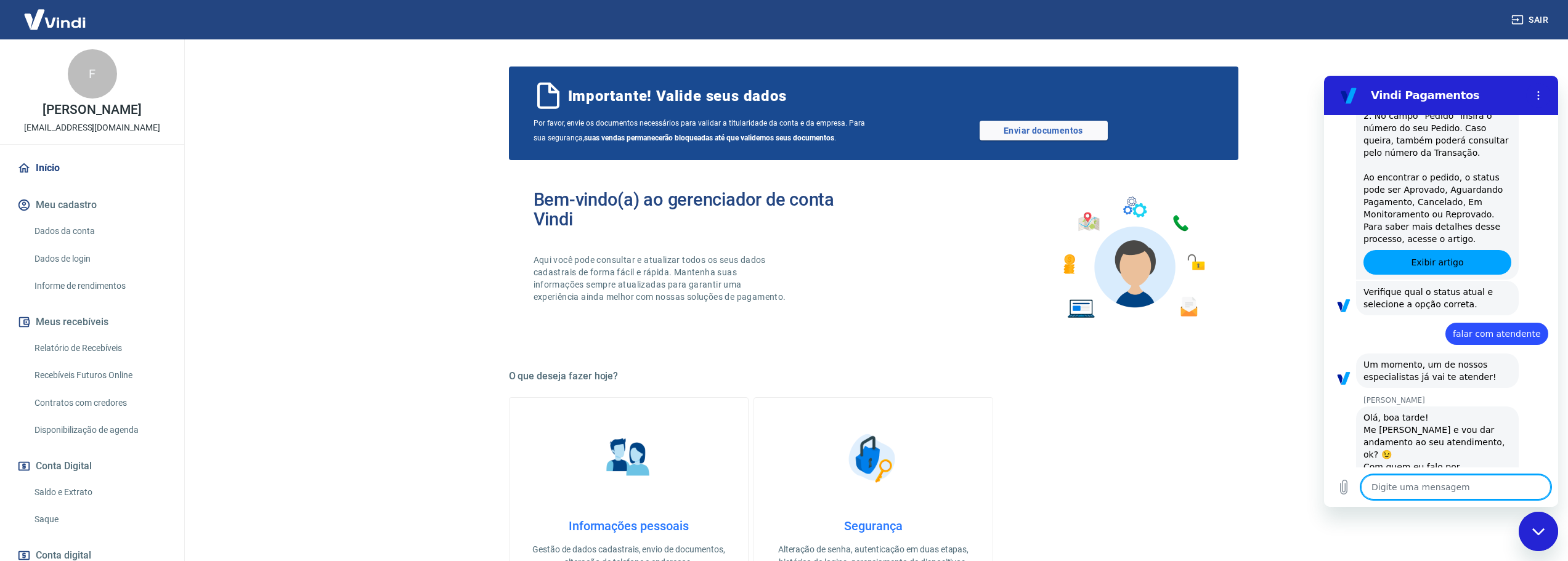
type textarea "B"
type textarea "x"
type textarea "Bo"
type textarea "x"
type textarea "Boa"
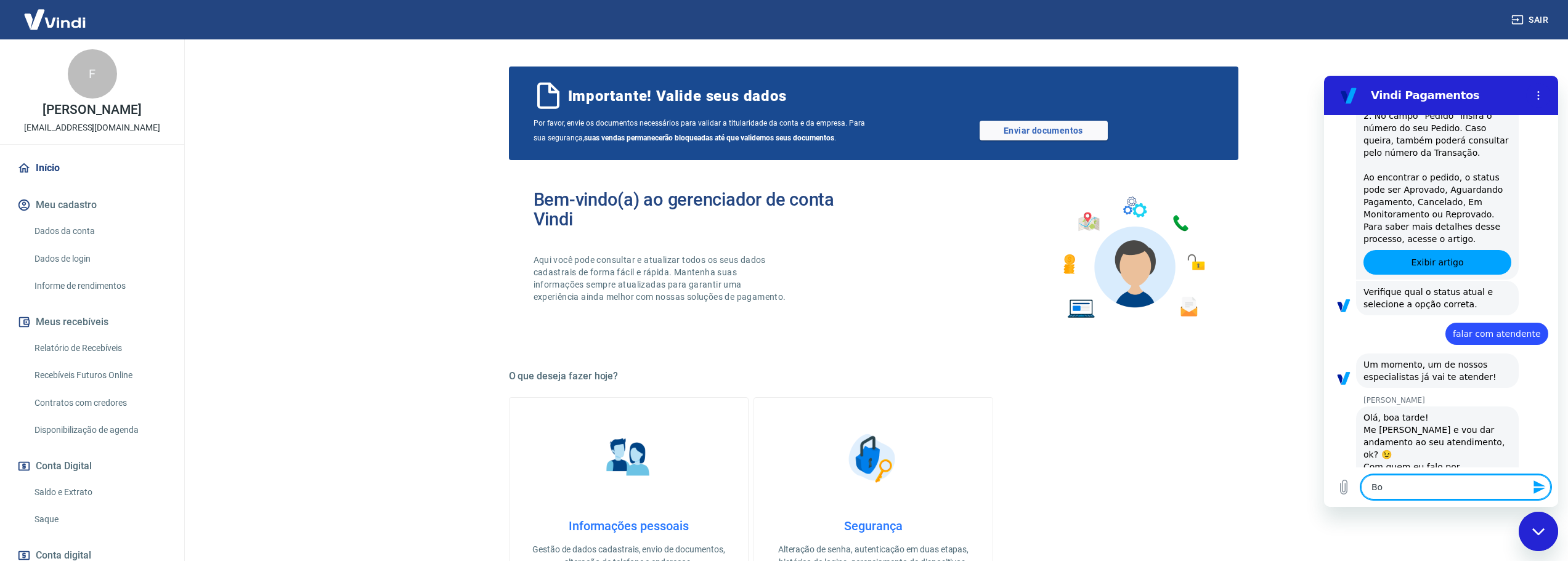
type textarea "x"
type textarea "Boa"
type textarea "x"
type textarea "Boa t"
type textarea "x"
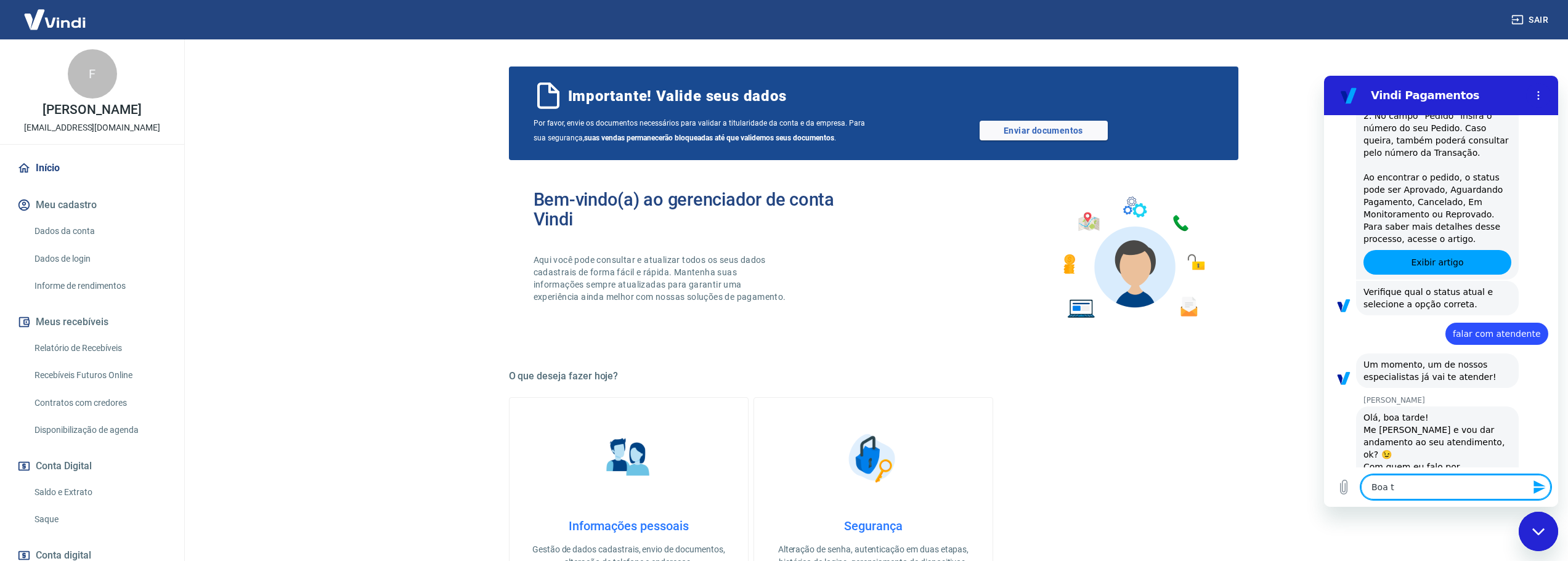
type textarea "Boa ta"
type textarea "x"
type textarea "Boa tar"
type textarea "x"
type textarea "Boa tard"
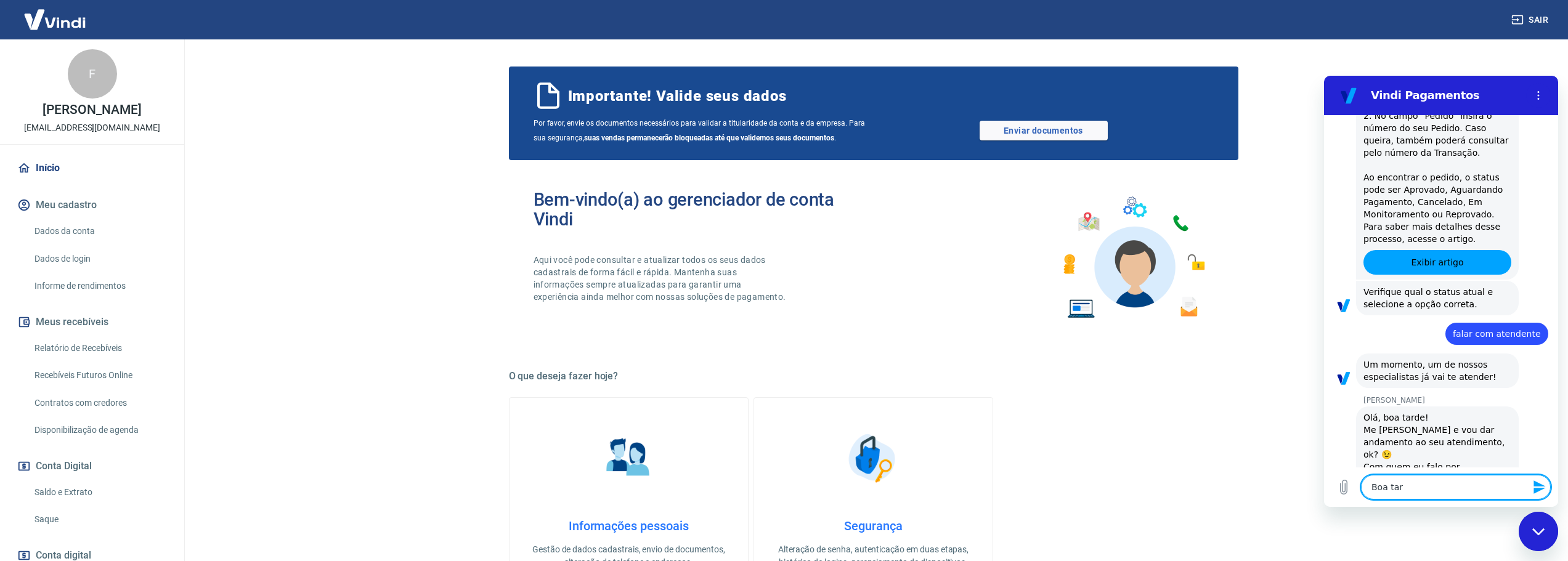
type textarea "x"
type textarea "Boa tarde"
type textarea "x"
type textarea "Boa tarde!"
type textarea "x"
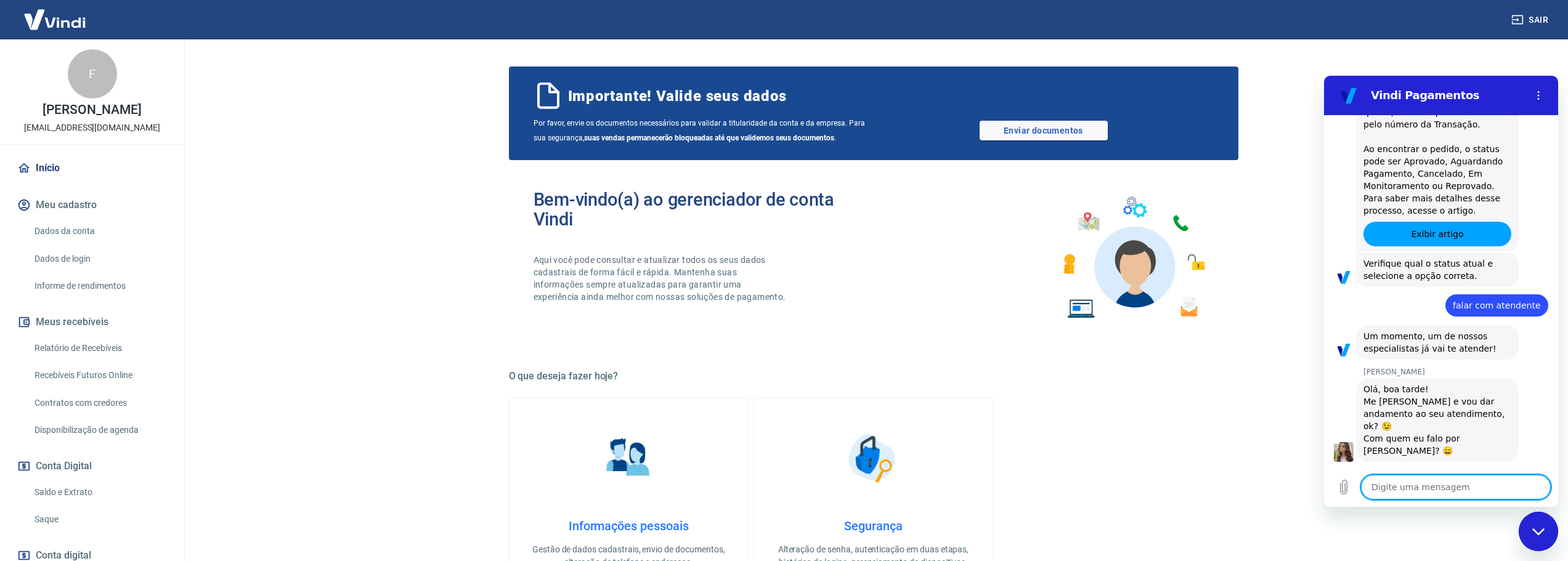
type textarea "x"
type textarea "D"
type textarea "x"
type textarea "De"
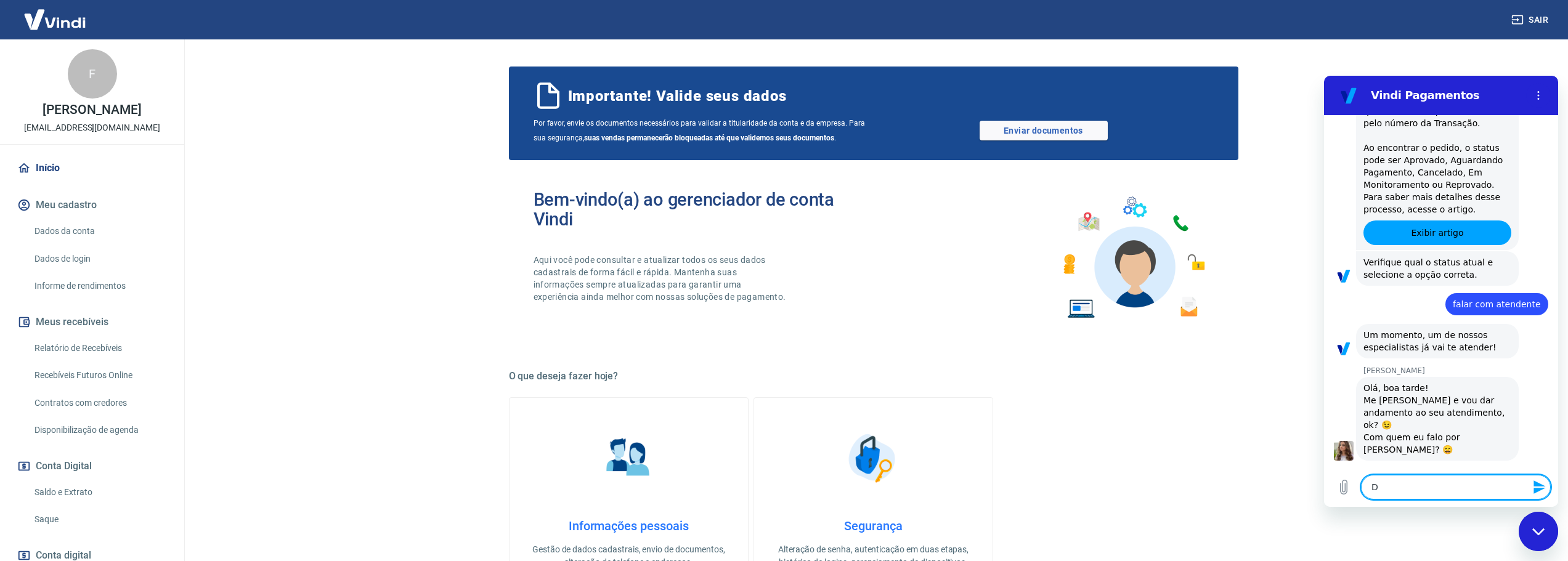
type textarea "x"
type textarea "Des"
type textarea "x"
type textarea "Desc"
type textarea "x"
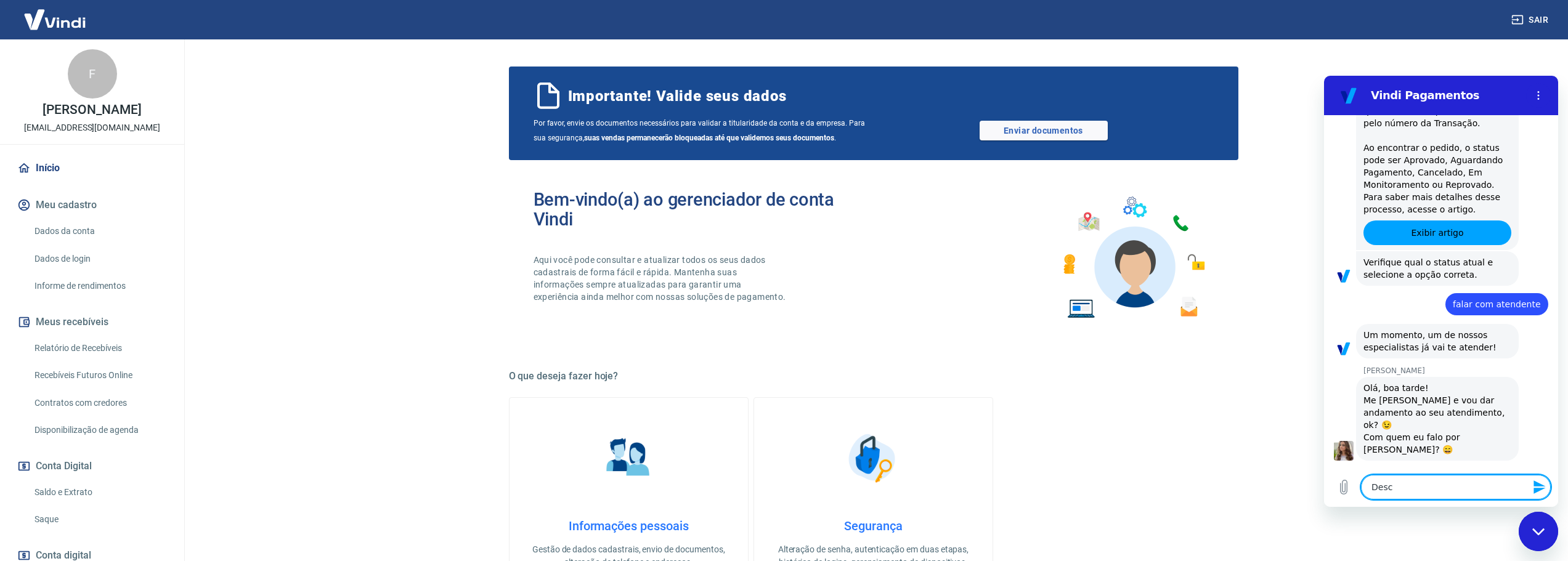
type textarea "Descu"
type textarea "x"
type textarea "Descul"
type textarea "x"
type textarea "Desculp"
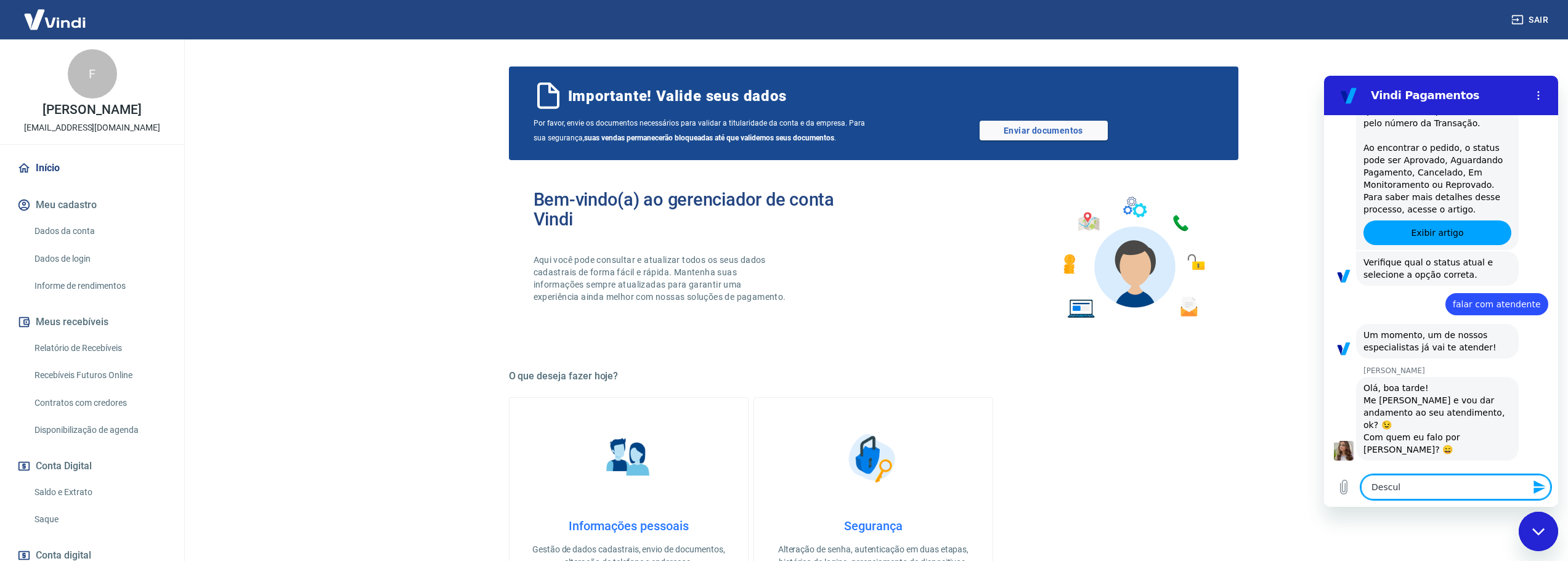
type textarea "x"
type textarea "Desculpa"
type textarea "x"
type textarea "Desculpa"
type textarea "x"
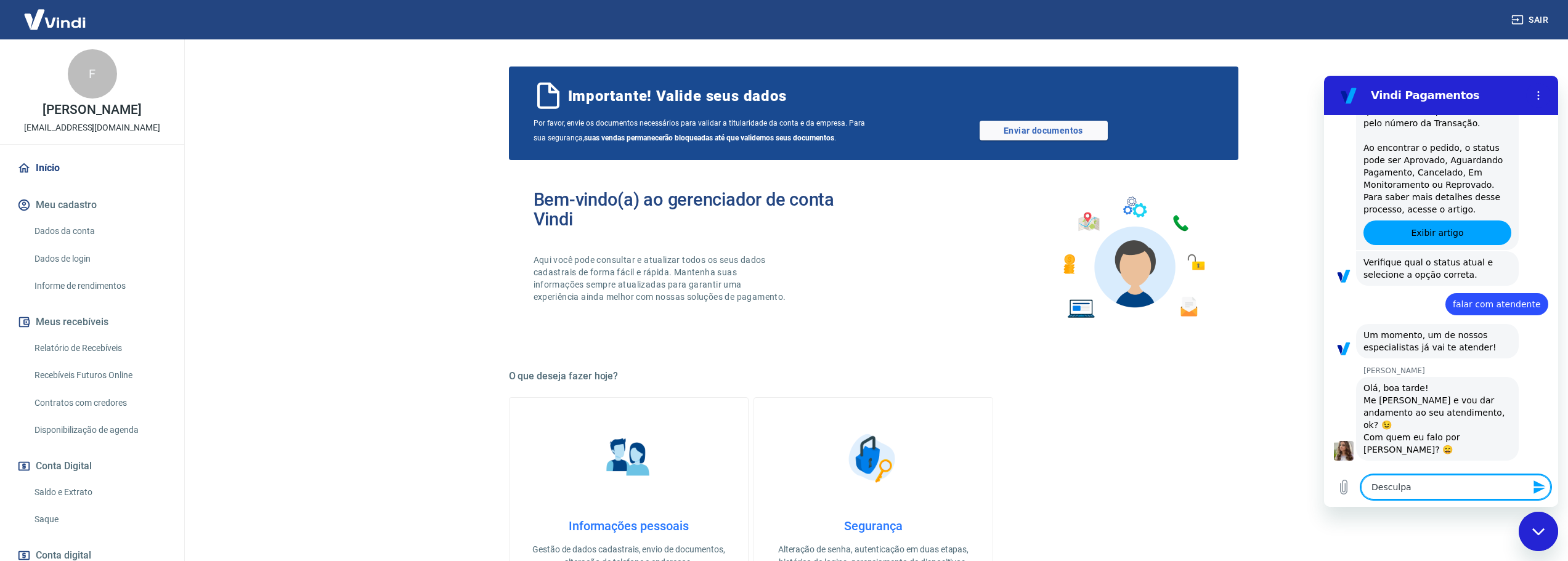
type textarea "Desculpa a"
type textarea "x"
type textarea "Desculpa a"
type textarea "x"
type textarea "Desculpa a d"
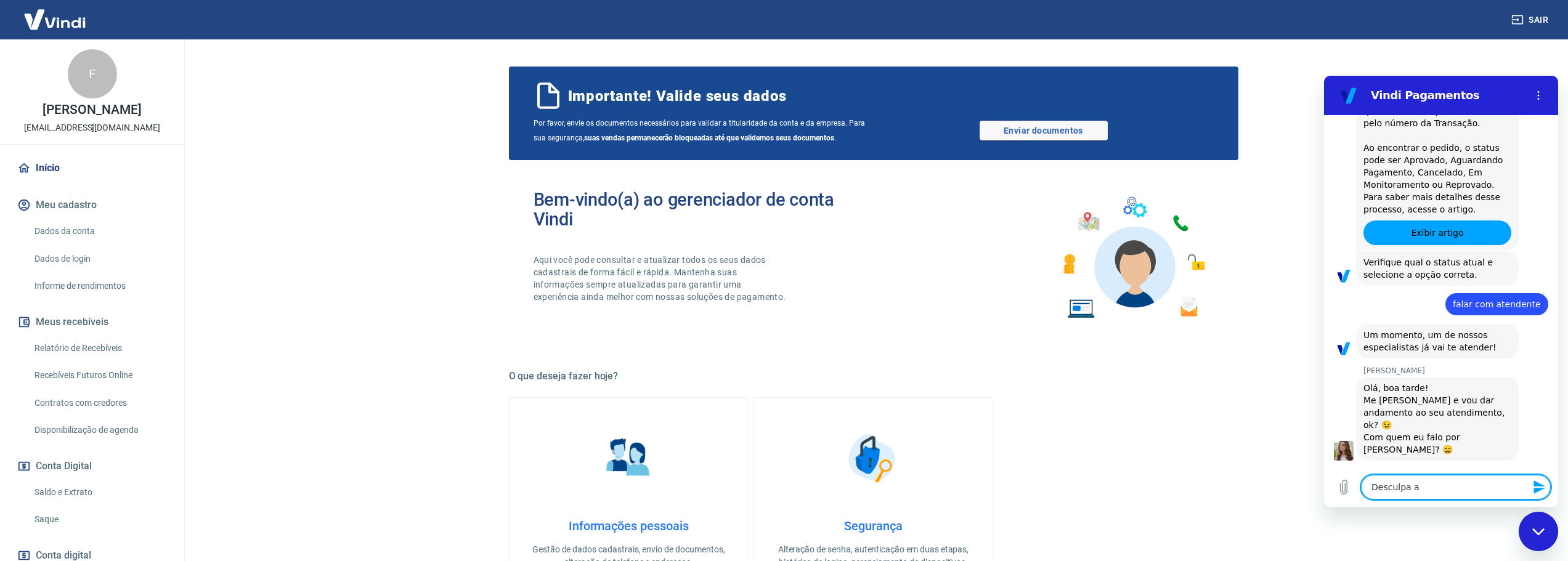
type textarea "x"
type textarea "Desculpa a de"
type textarea "x"
type textarea "Desculpa a dem"
type textarea "x"
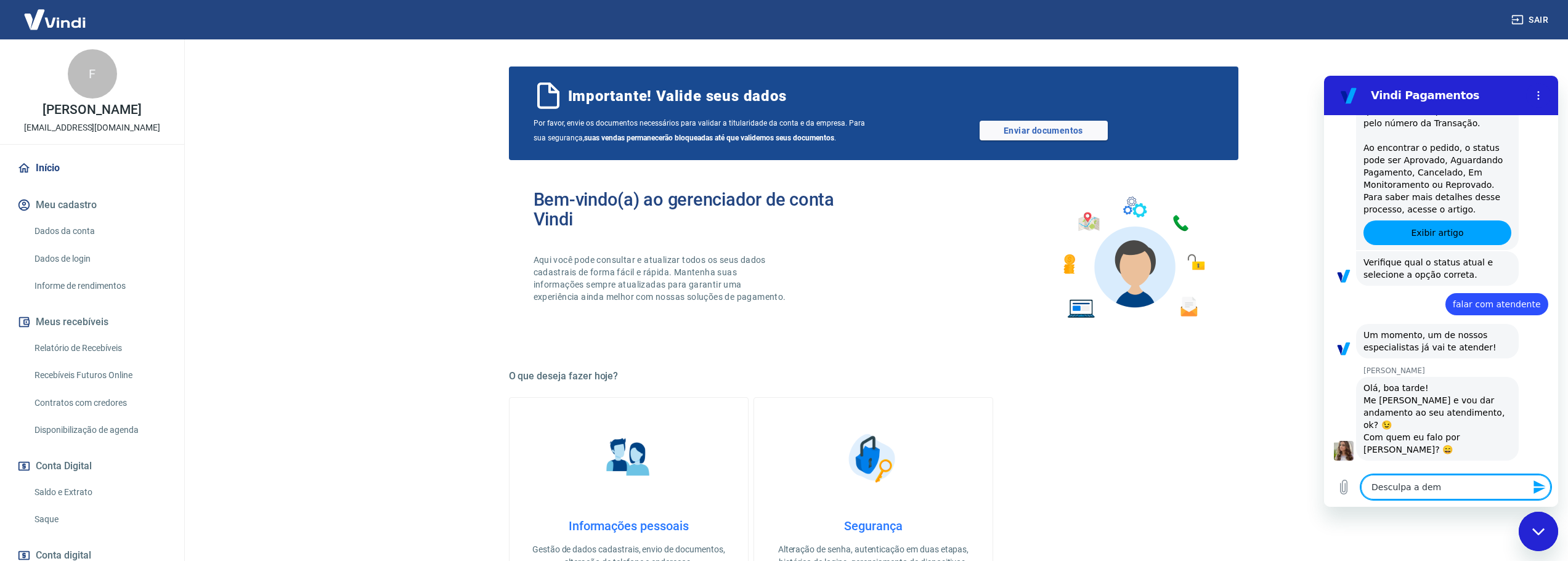
type textarea "Desculpa a demo"
type textarea "x"
type textarea "Desculpa a demor"
type textarea "x"
type textarea "Desculpa a demora"
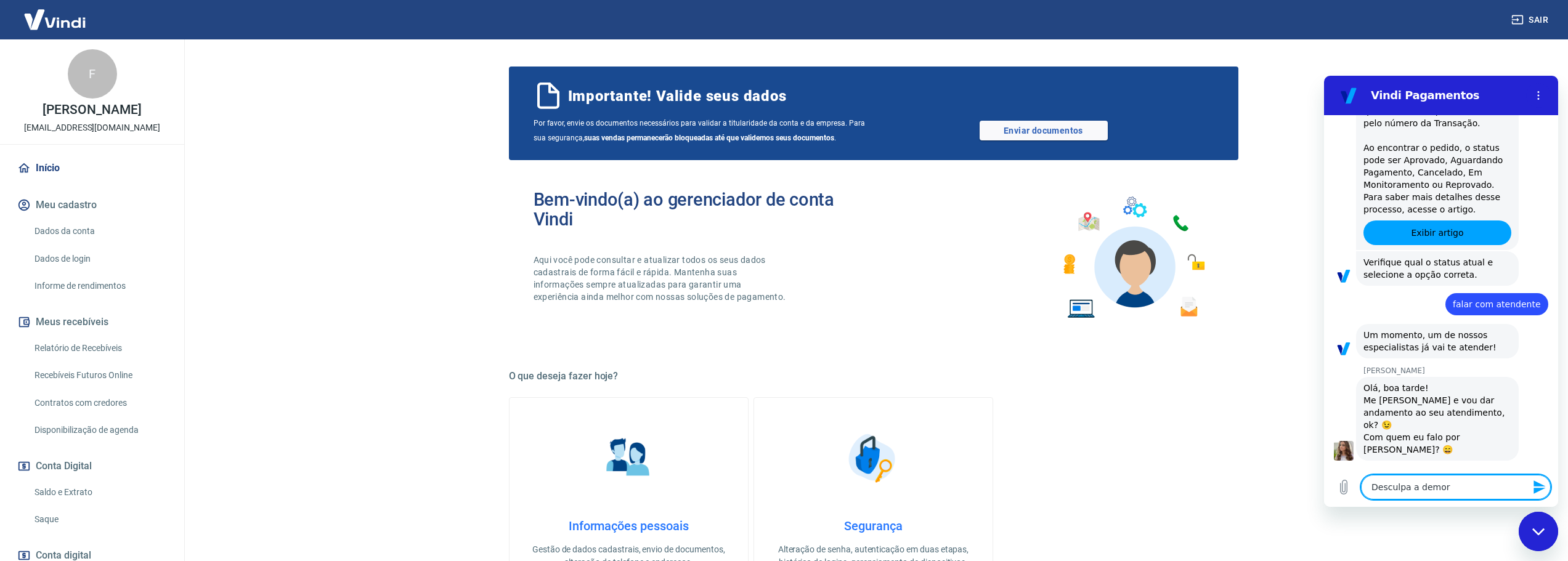
type textarea "x"
type textarea "Desculpa a demora."
type textarea "x"
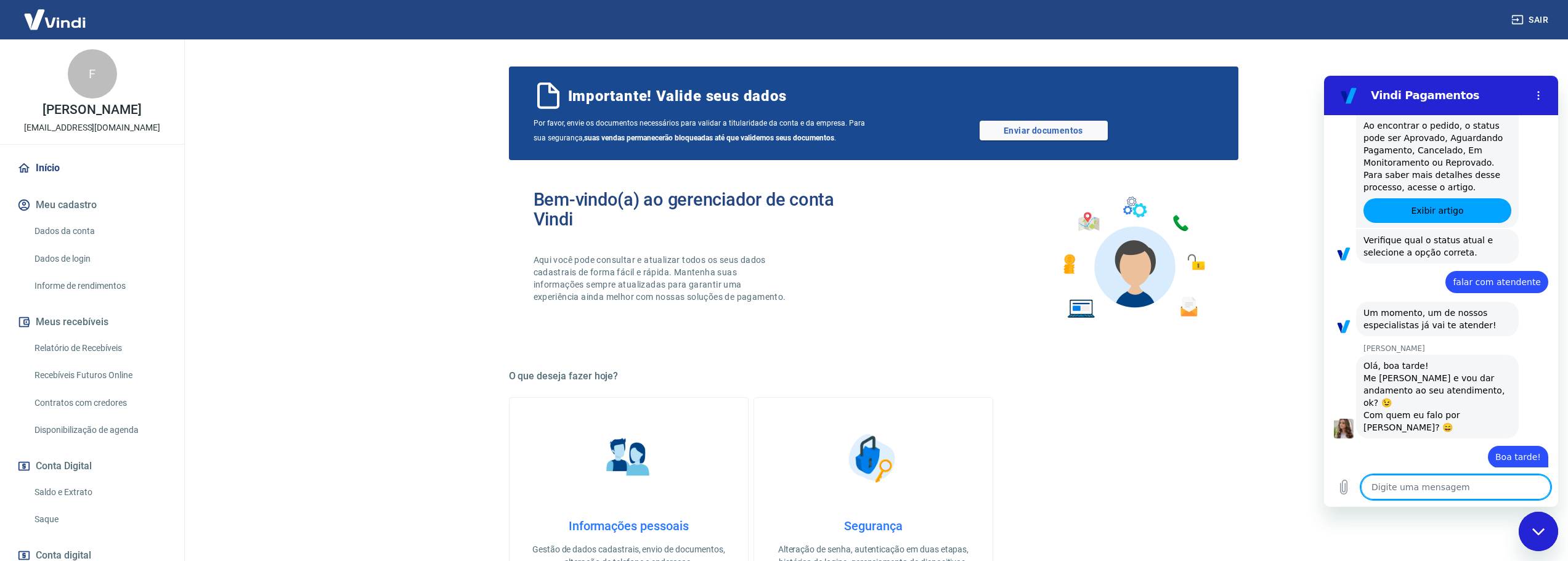
type textarea "x"
type textarea "F"
type textarea "x"
type textarea "Fa"
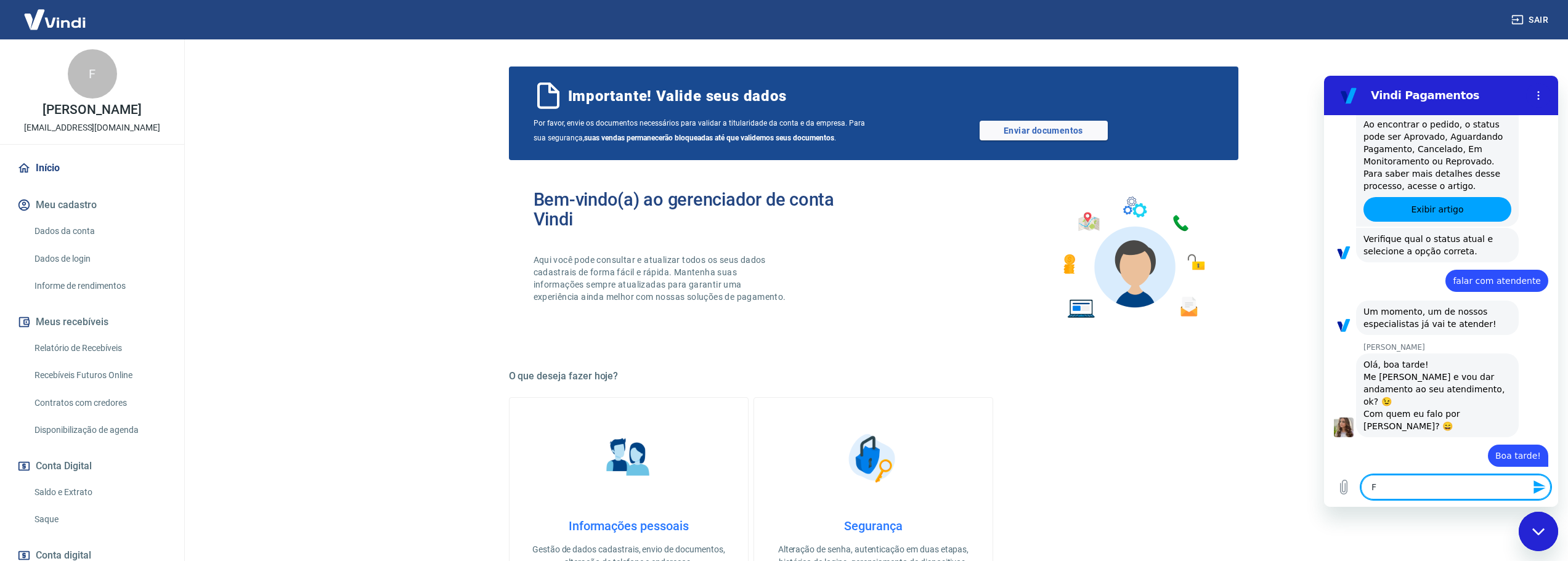
type textarea "x"
type textarea "Fal"
type textarea "x"
type textarea "Fala"
type textarea "x"
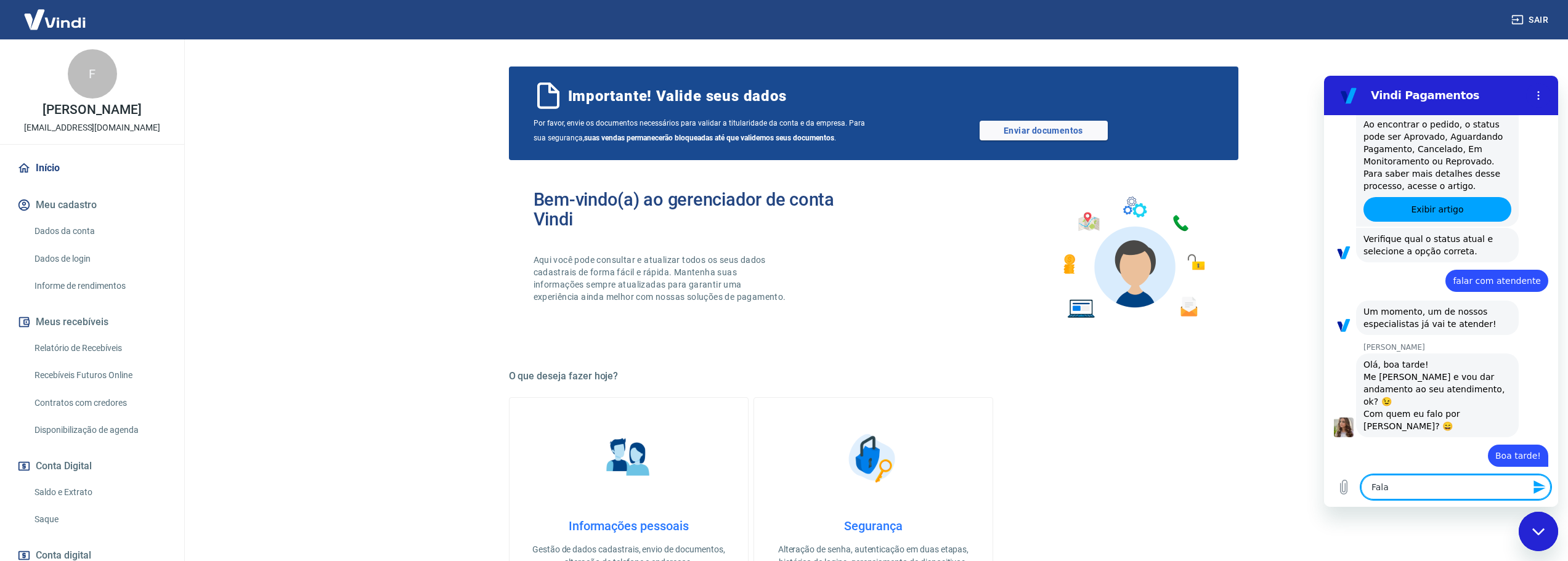
type textarea "Fala"
type textarea "x"
type textarea "Fala c"
type textarea "x"
type textarea "Fala co"
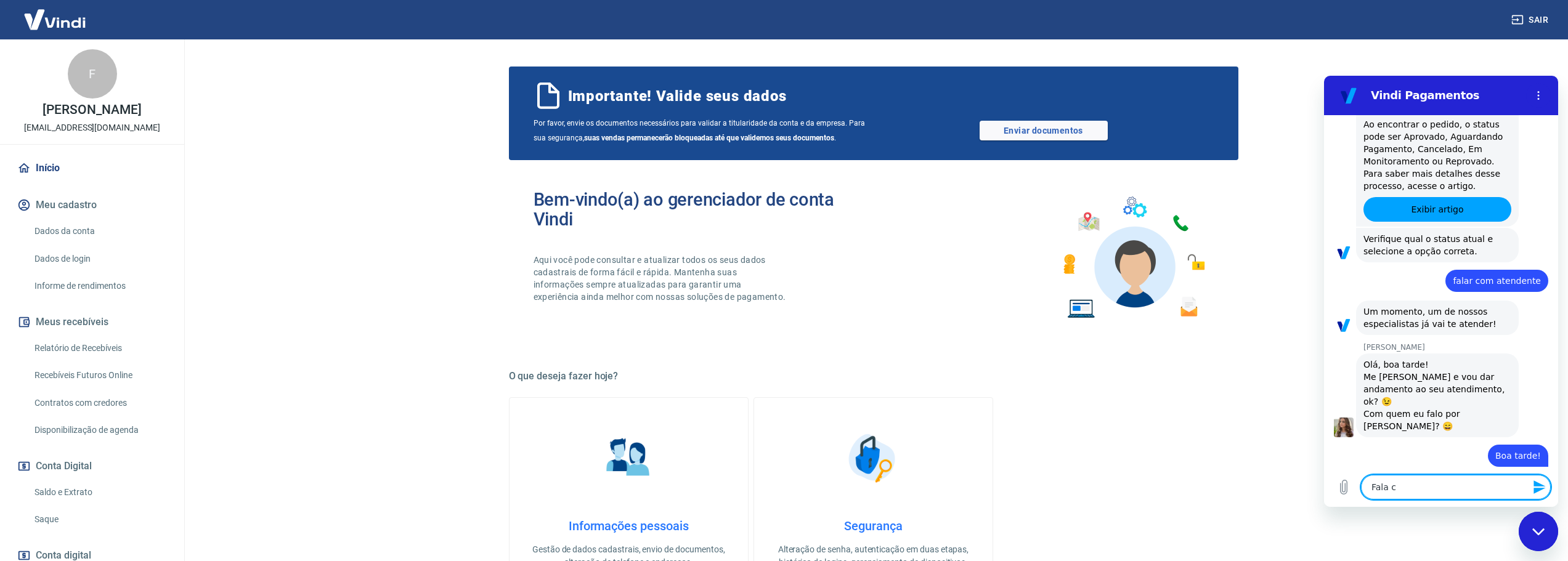
type textarea "x"
type textarea "Fala com"
type textarea "x"
type textarea "Fala com"
type textarea "x"
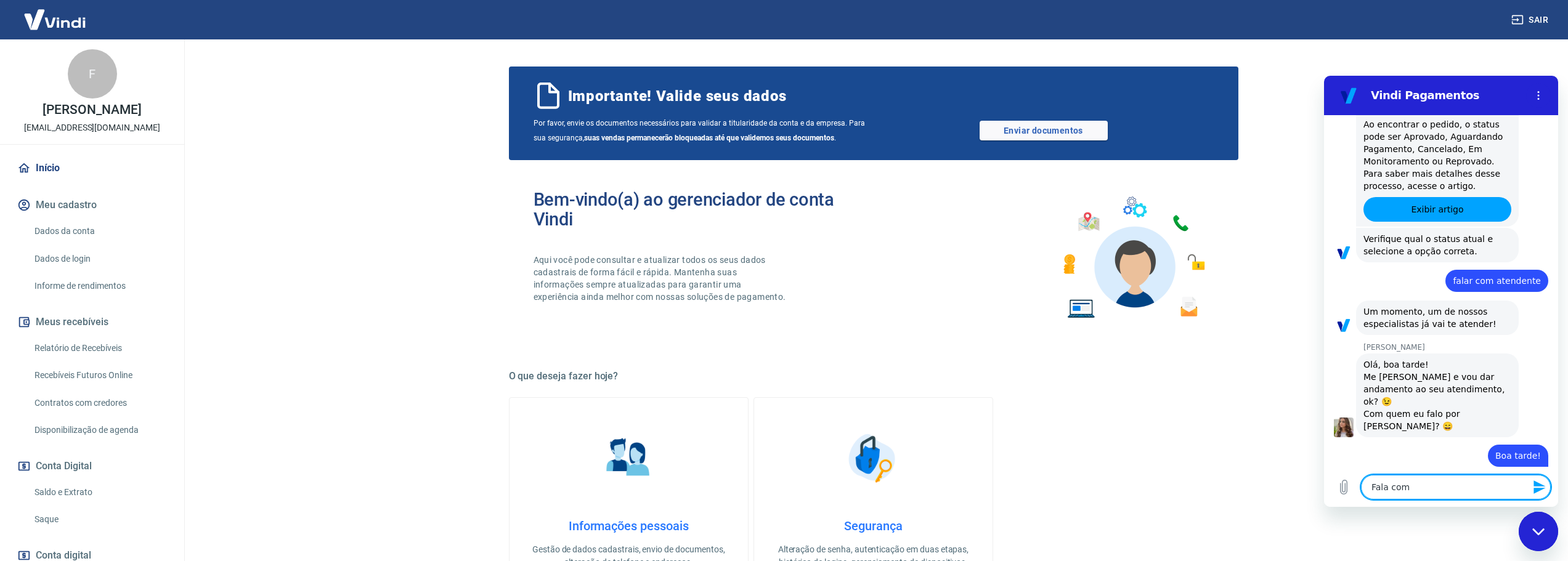
type textarea "Fala com L"
type textarea "x"
type textarea "Fala com Le"
type textarea "x"
type textarea "Fala com [PERSON_NAME]"
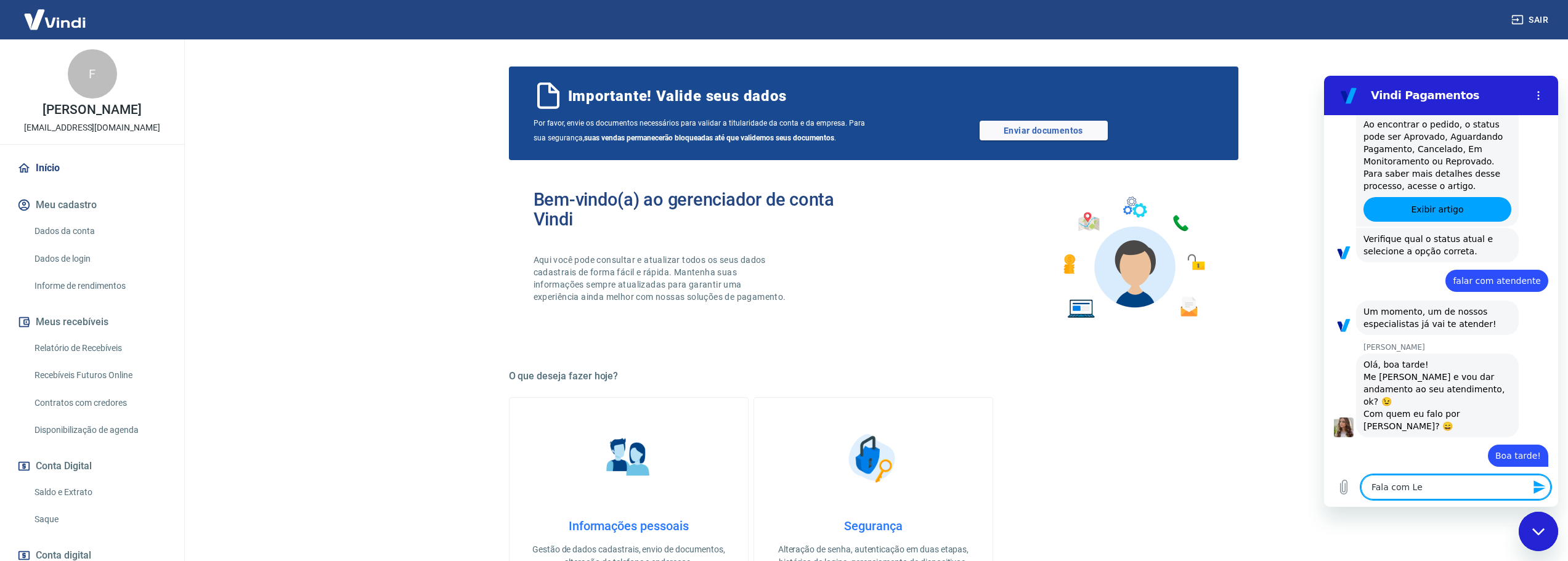
type textarea "x"
type textarea "Fala com [PERSON_NAME]"
type textarea "x"
type textarea "Fala com [PERSON_NAME]"
type textarea "x"
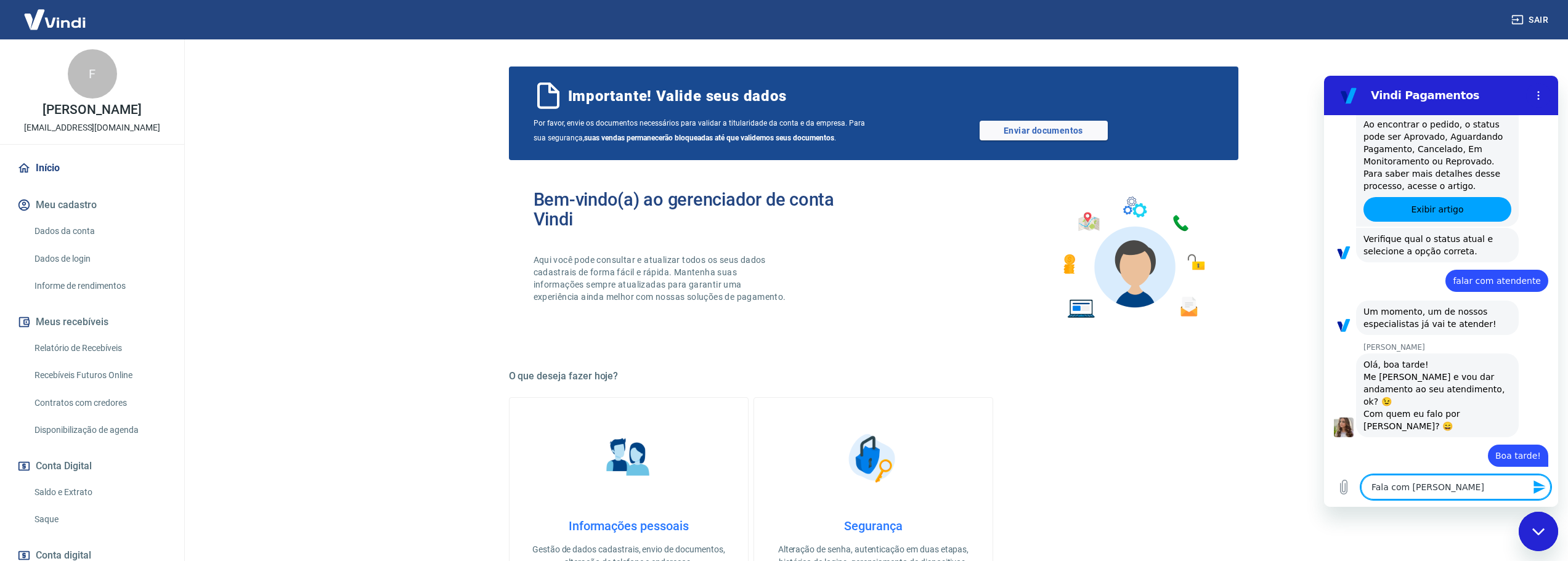
type textarea "Fala com [PERSON_NAME]"
type textarea "x"
type textarea "Fala com [PERSON_NAME]"
type textarea "x"
type textarea "Fala com [PERSON_NAME]"
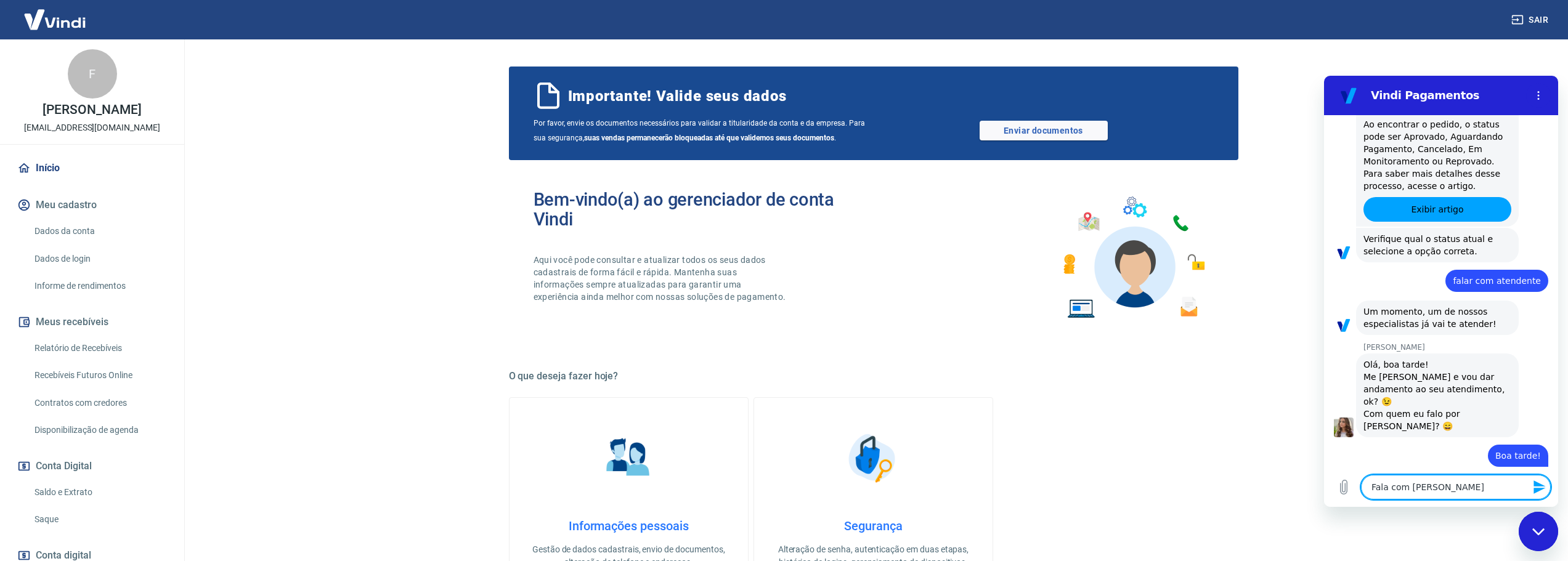
type textarea "x"
type textarea "Fala com [PERSON_NAME]."
type textarea "x"
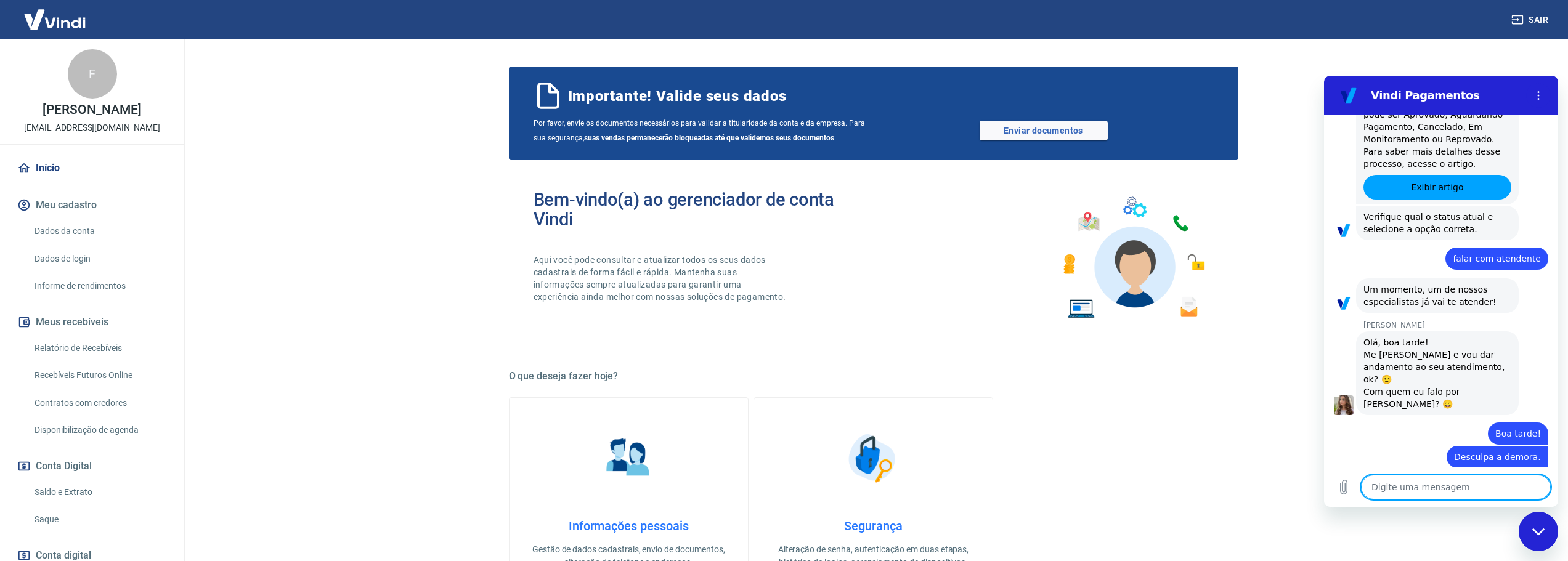
type textarea "x"
type textarea "Q"
type textarea "x"
type textarea "Qu"
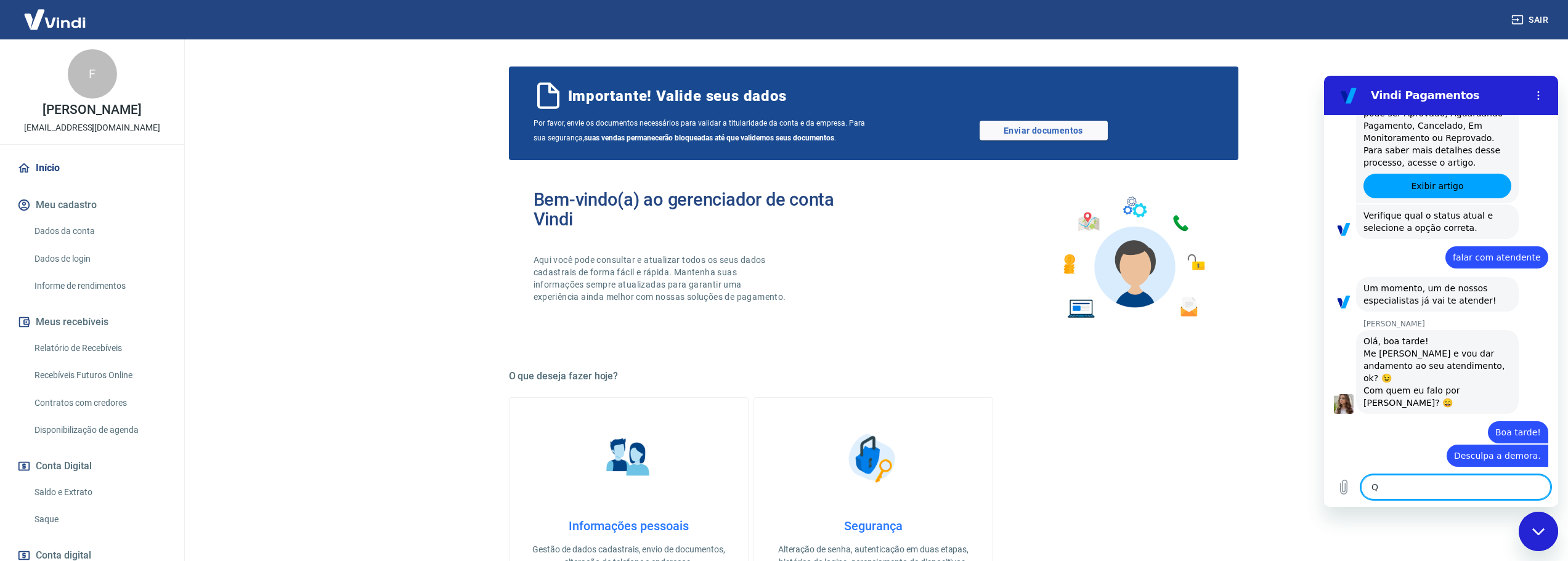
type textarea "x"
type textarea "Que"
type textarea "x"
type textarea "Quer"
type textarea "x"
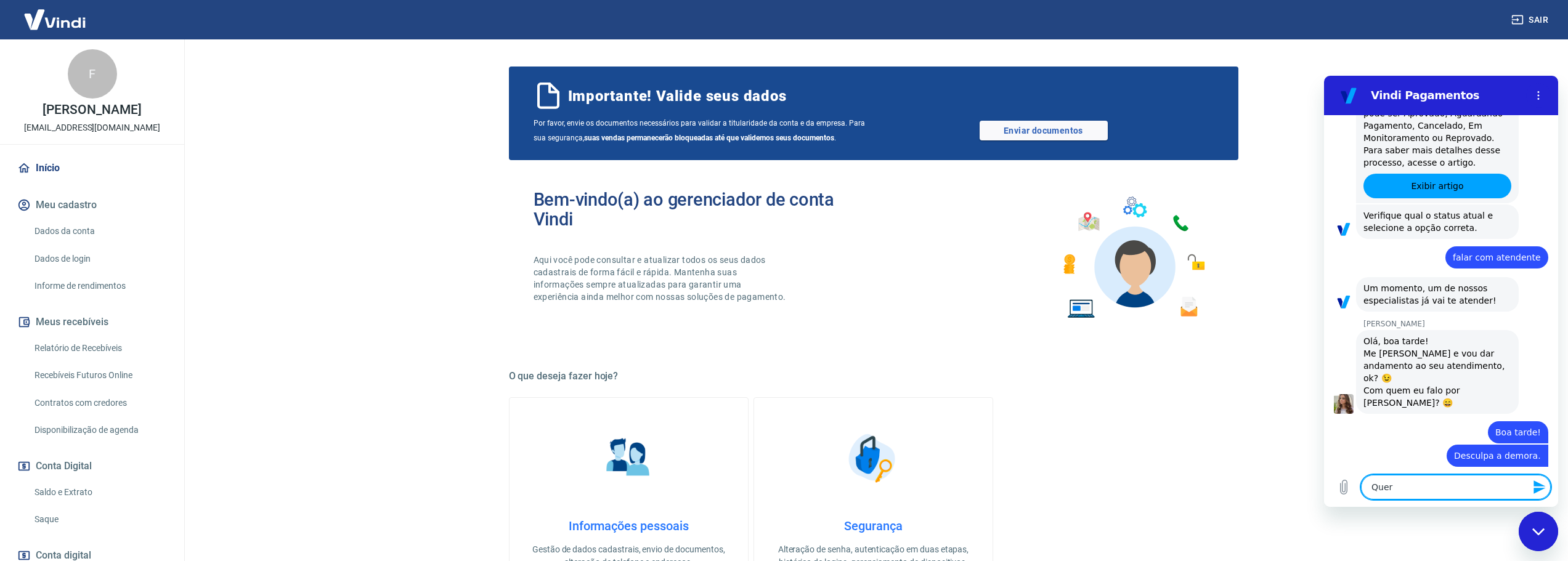
type textarea "Queri"
type textarea "x"
paste textarea ""cancelamento automático por configuração de vendedor""
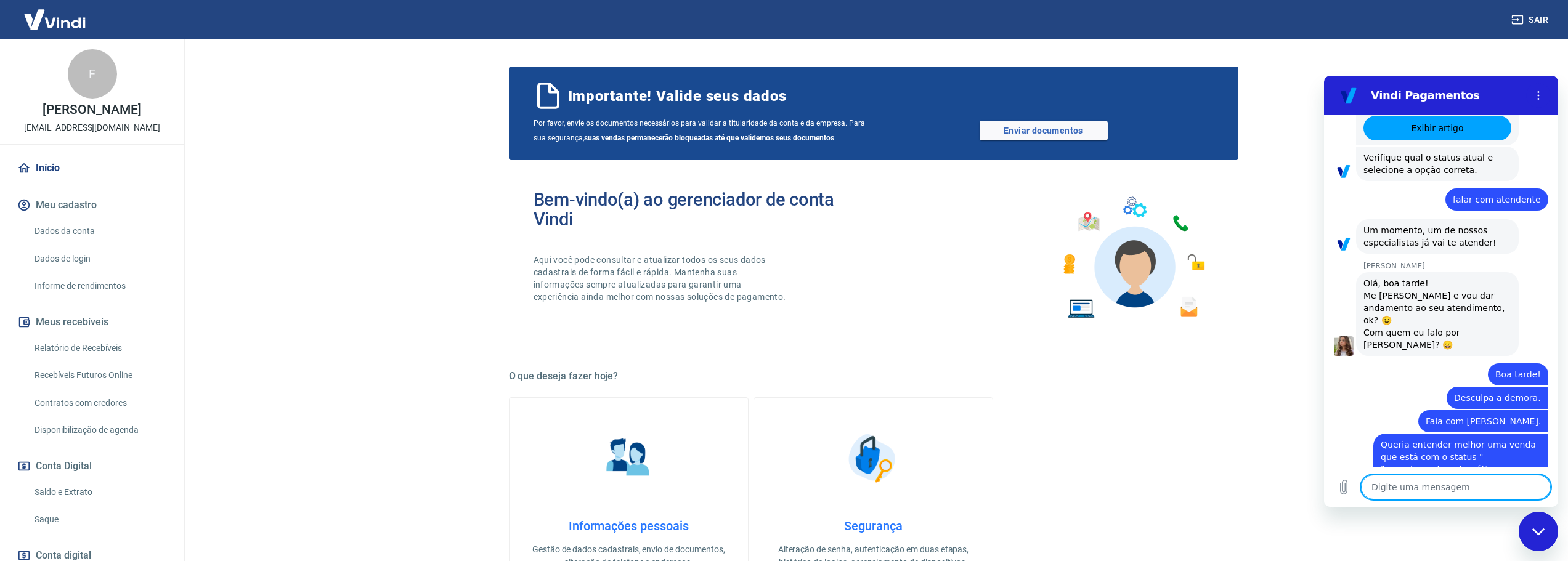
scroll to position [1954, 0]
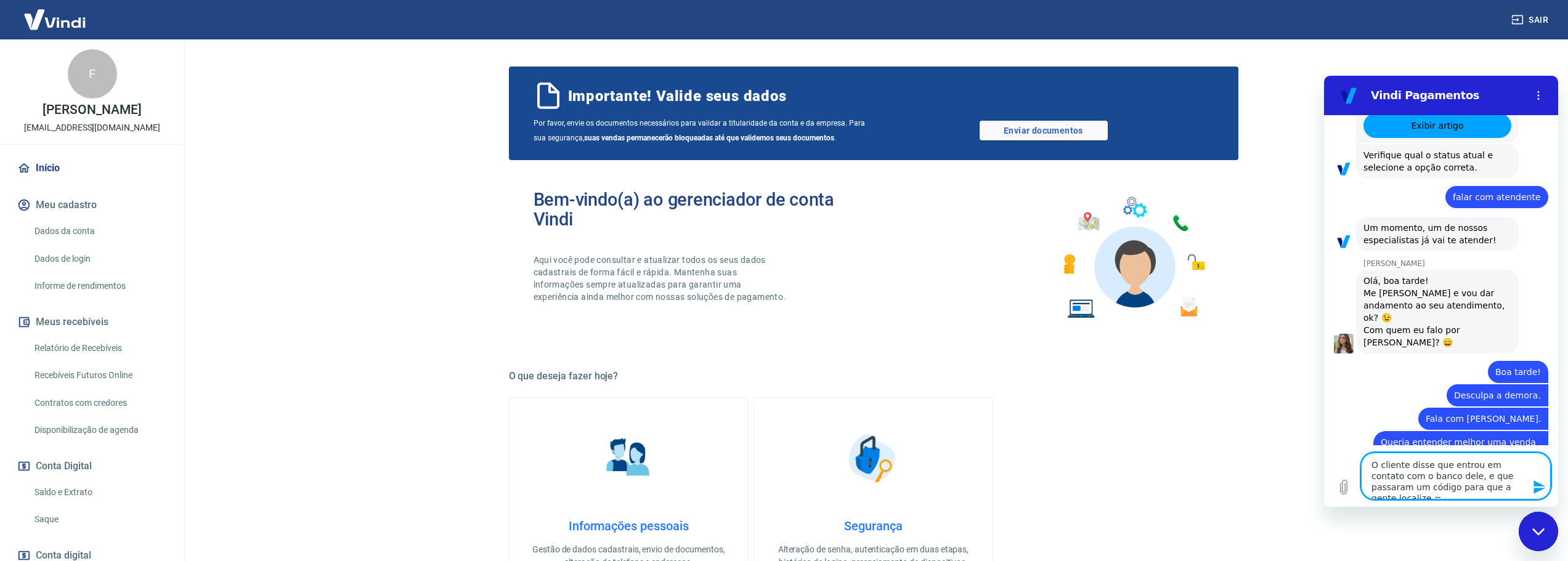
paste textarea "R18440"
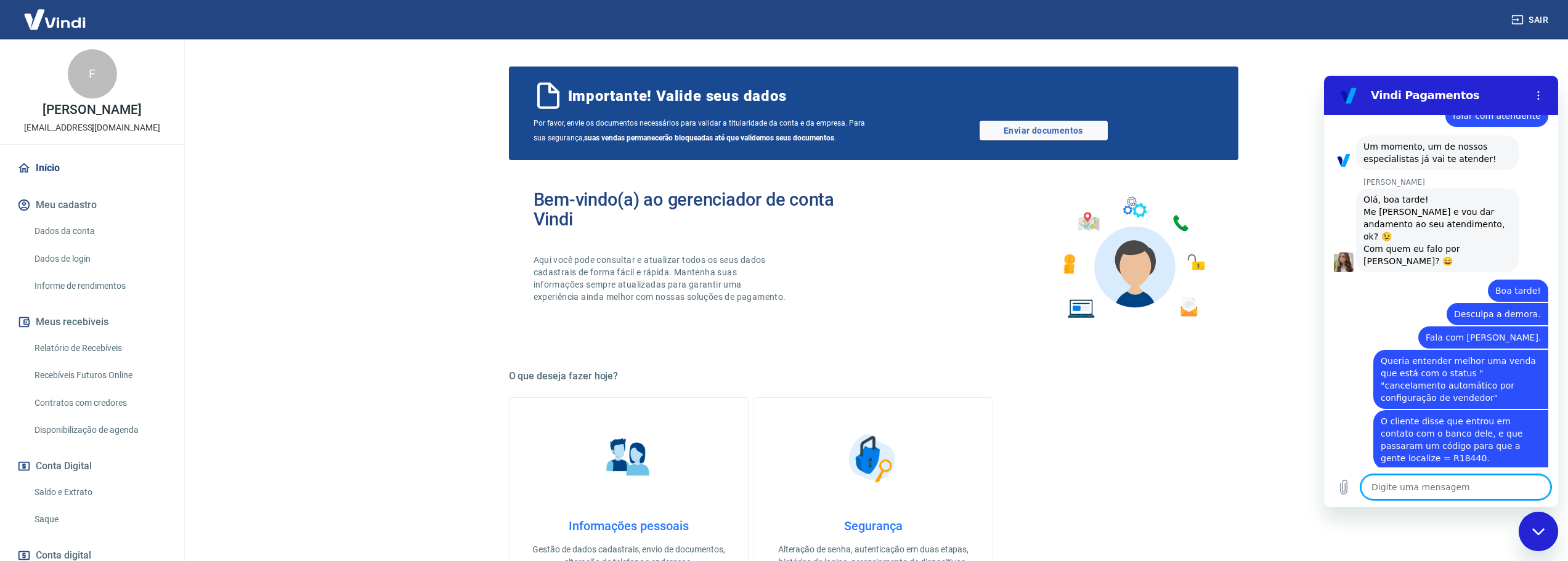
scroll to position [2038, 0]
click at [1436, 493] on textarea at bounding box center [1456, 487] width 190 height 25
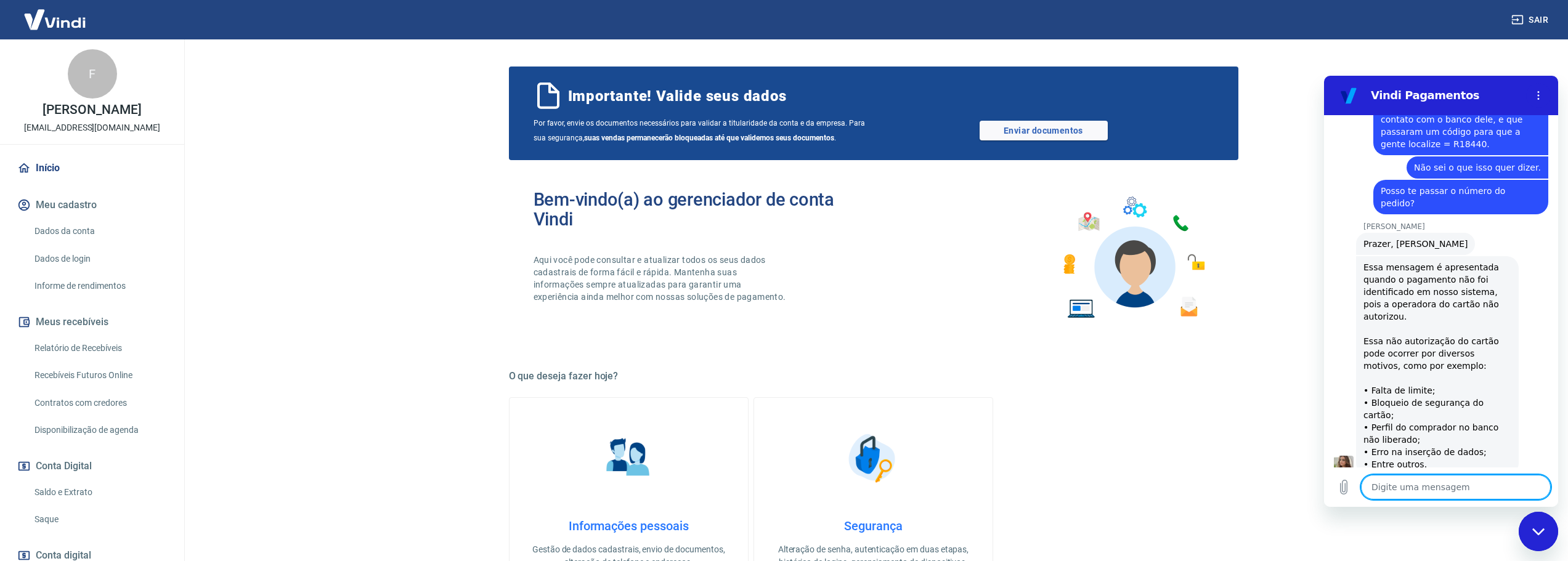
scroll to position [2352, 0]
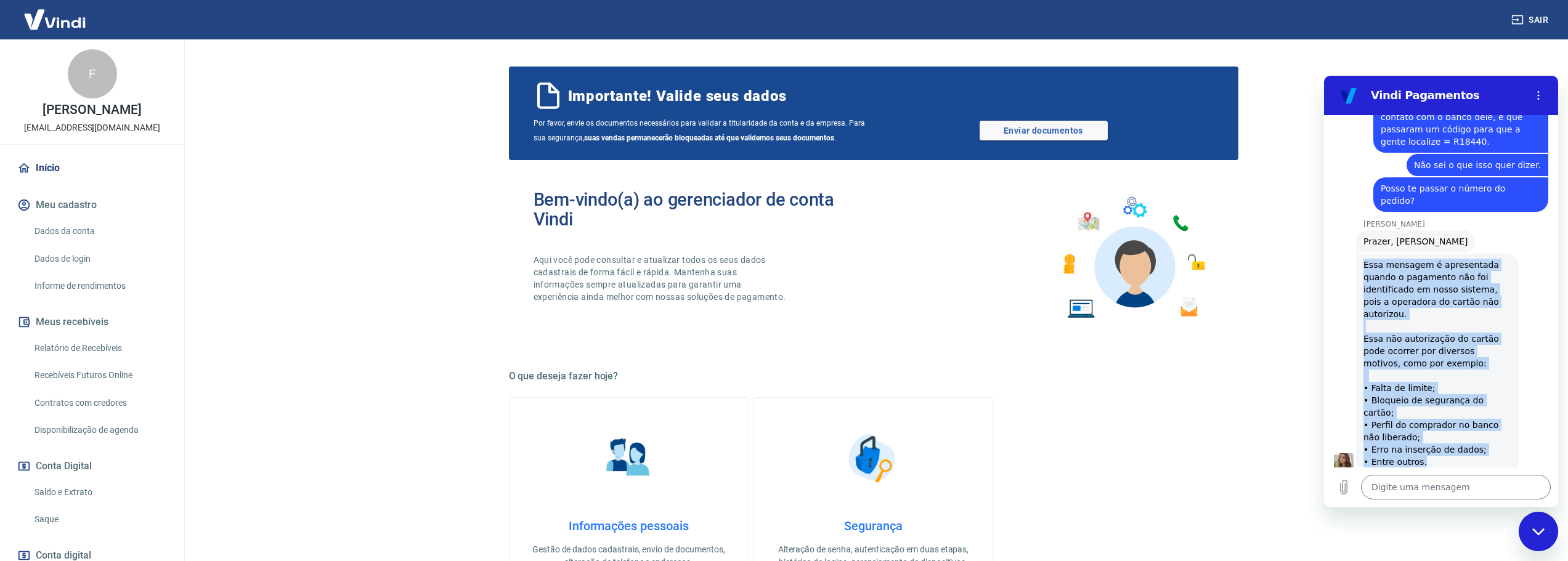
drag, startPoint x: 1364, startPoint y: 212, endPoint x: 1439, endPoint y: 397, distance: 199.6
click at [1439, 397] on div "Essa mensagem é apresentada quando o pagamento não foi identificado em nosso si…" at bounding box center [1437, 364] width 148 height 209
copy div "Essa mensagem é apresentada quando o pagamento não foi identificado em nosso si…"
click at [1536, 384] on div "[PERSON_NAME] diz: Essa mensagem é apresentada quando o pagamento não foi ident…" at bounding box center [1446, 363] width 225 height 221
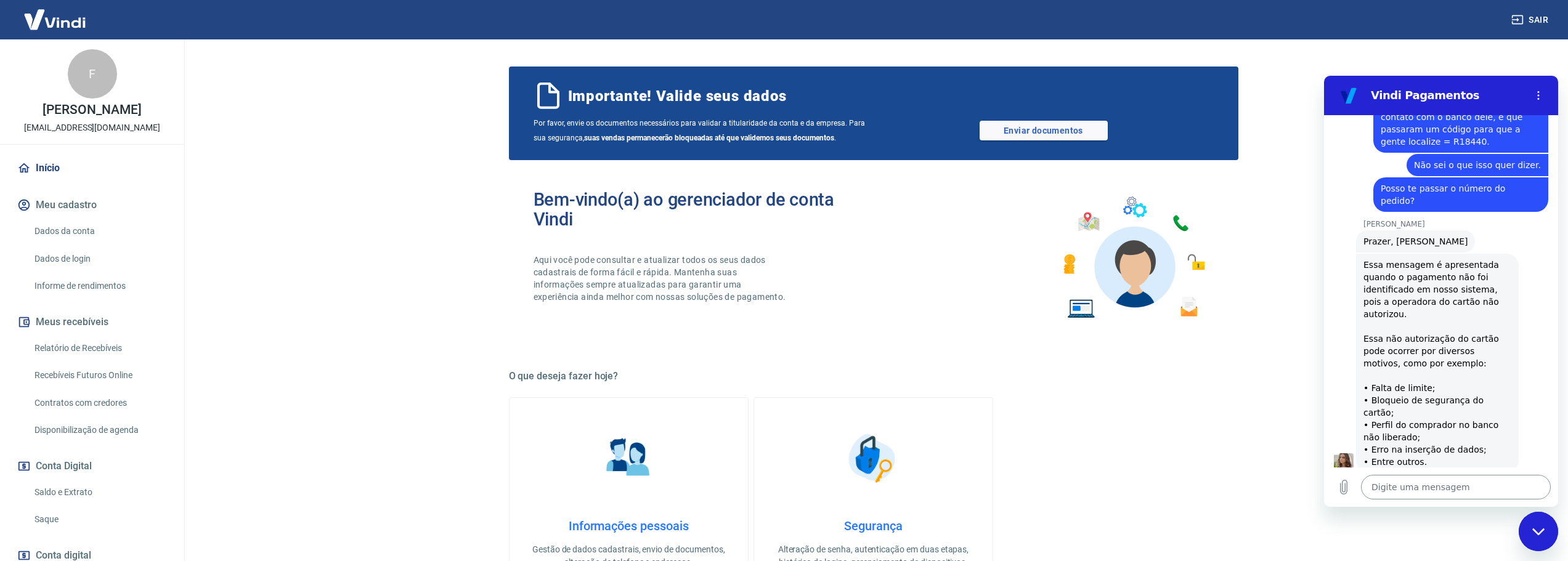
click at [1439, 497] on textarea at bounding box center [1456, 487] width 190 height 25
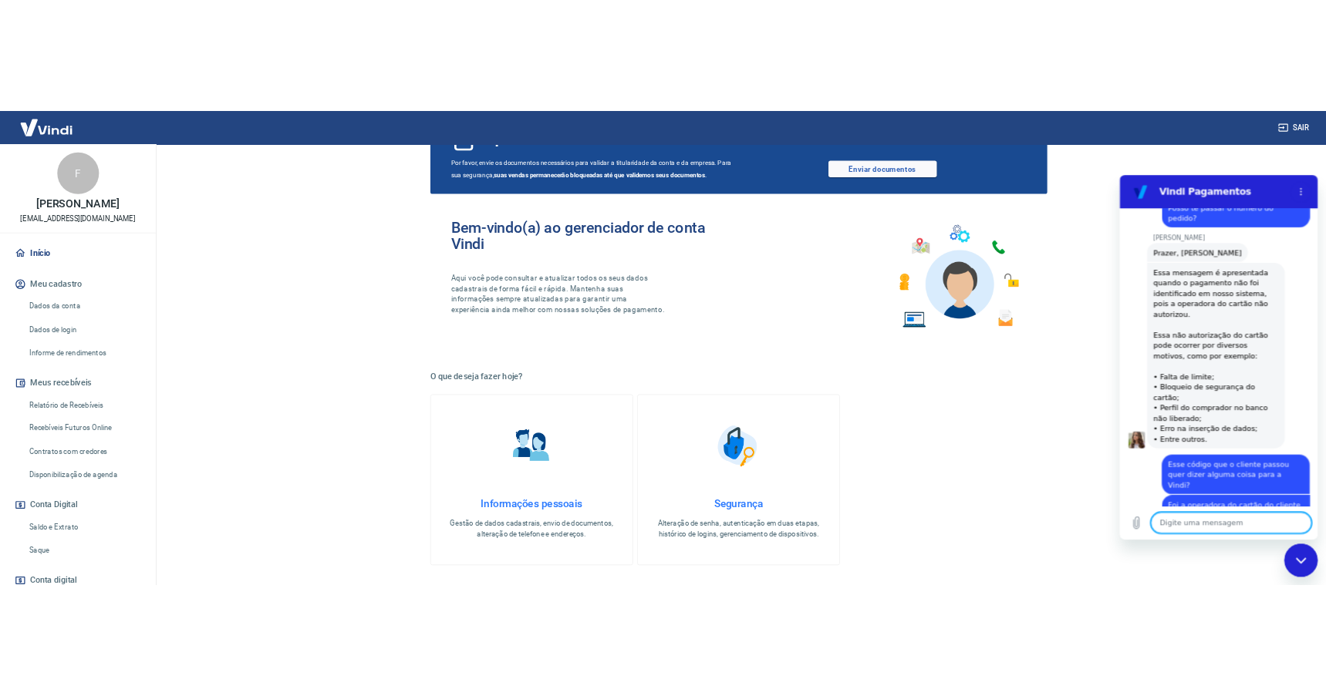
scroll to position [3039, 0]
